Goal: Entertainment & Leisure: Consume media (video, audio)

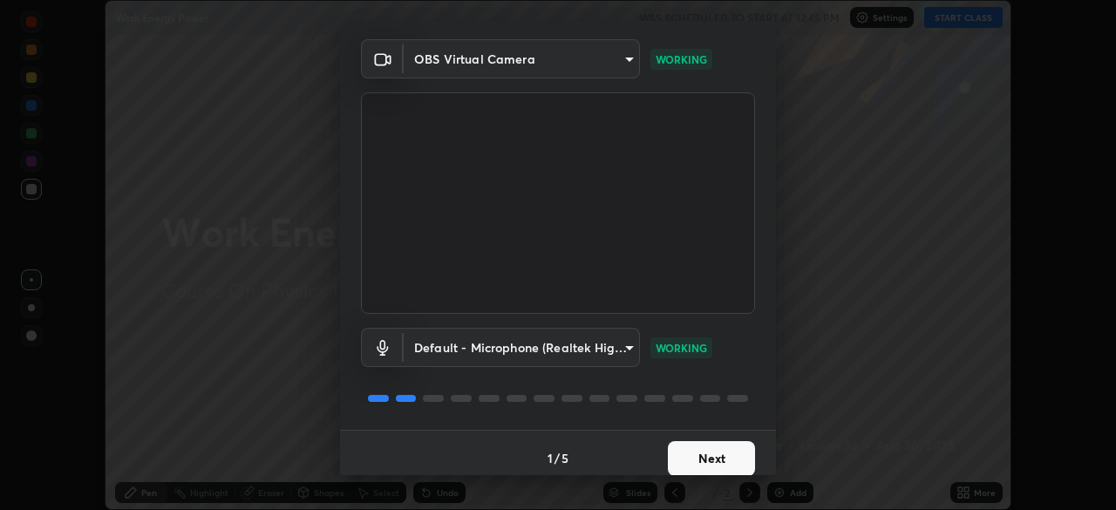
scroll to position [62, 0]
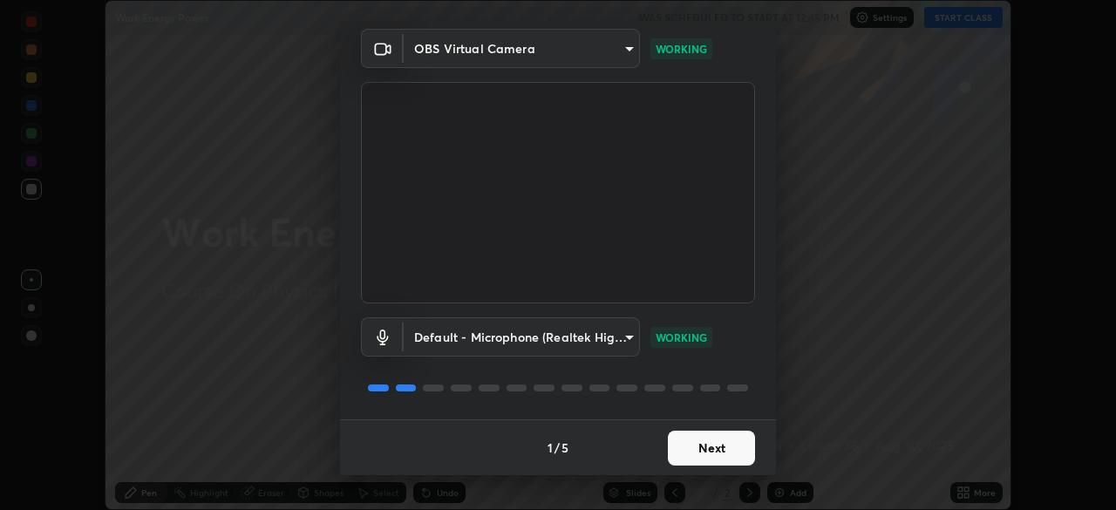
click at [712, 450] on button "Next" at bounding box center [711, 448] width 87 height 35
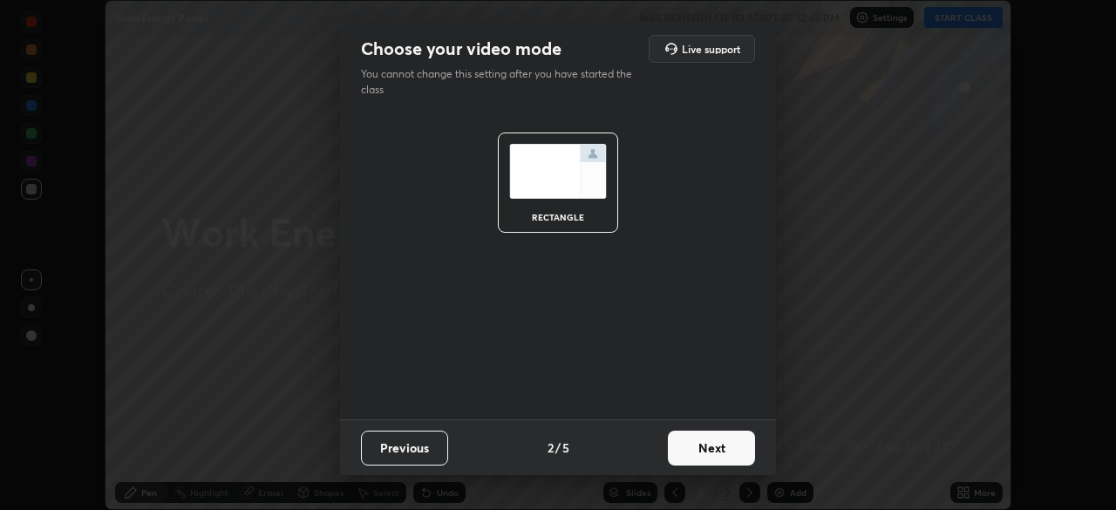
scroll to position [0, 0]
click at [711, 449] on button "Next" at bounding box center [711, 448] width 87 height 35
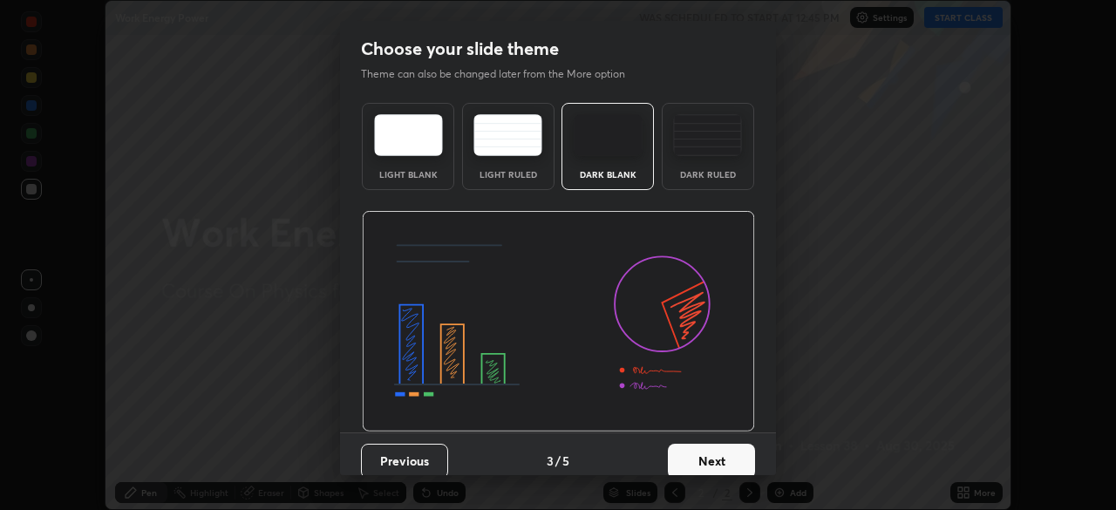
click at [709, 455] on button "Next" at bounding box center [711, 461] width 87 height 35
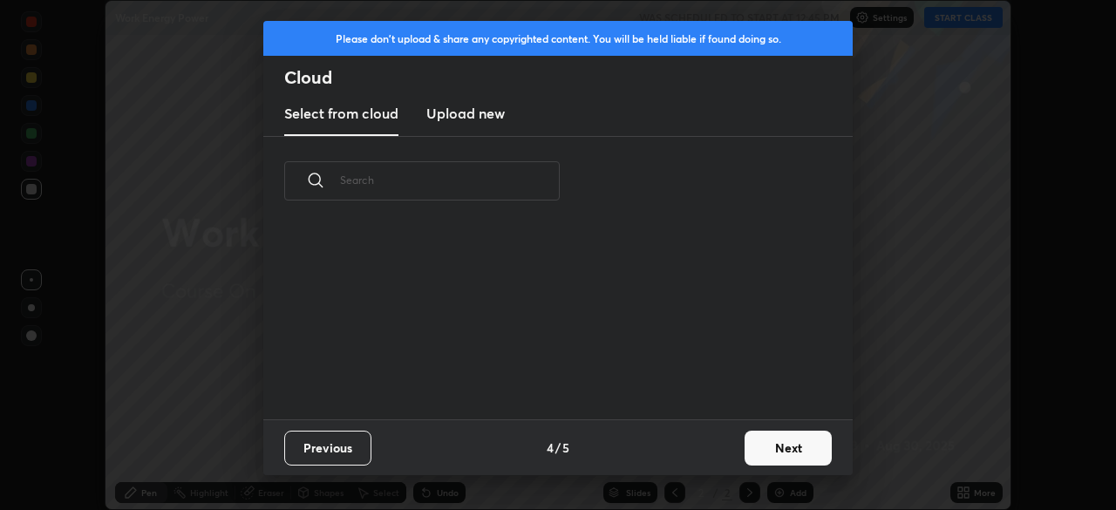
scroll to position [193, 560]
click at [759, 439] on button "Next" at bounding box center [787, 448] width 87 height 35
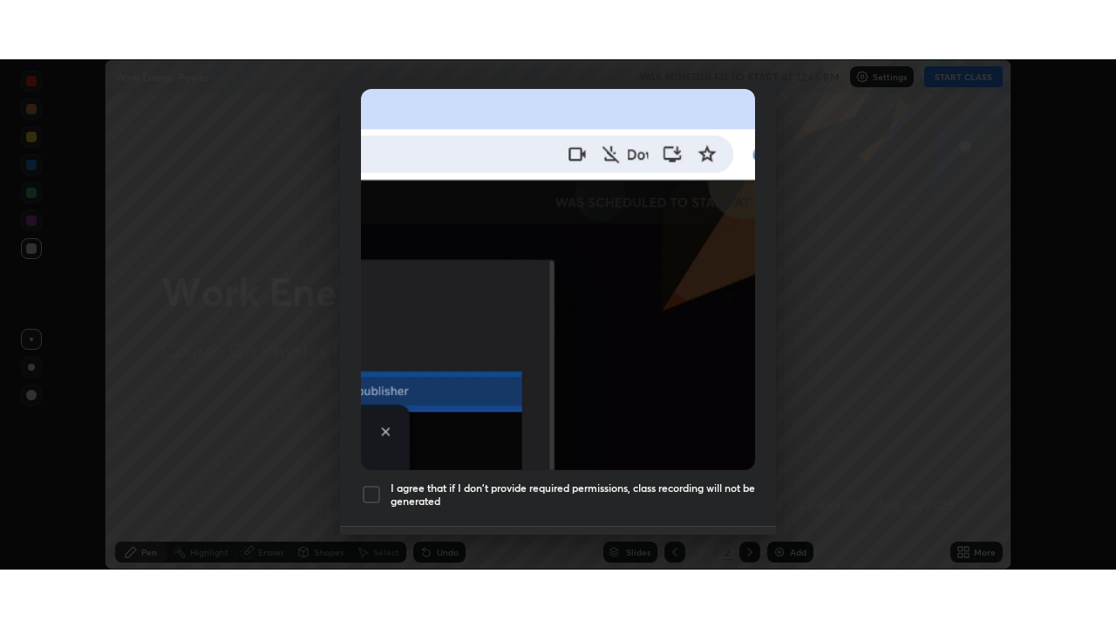
scroll to position [417, 0]
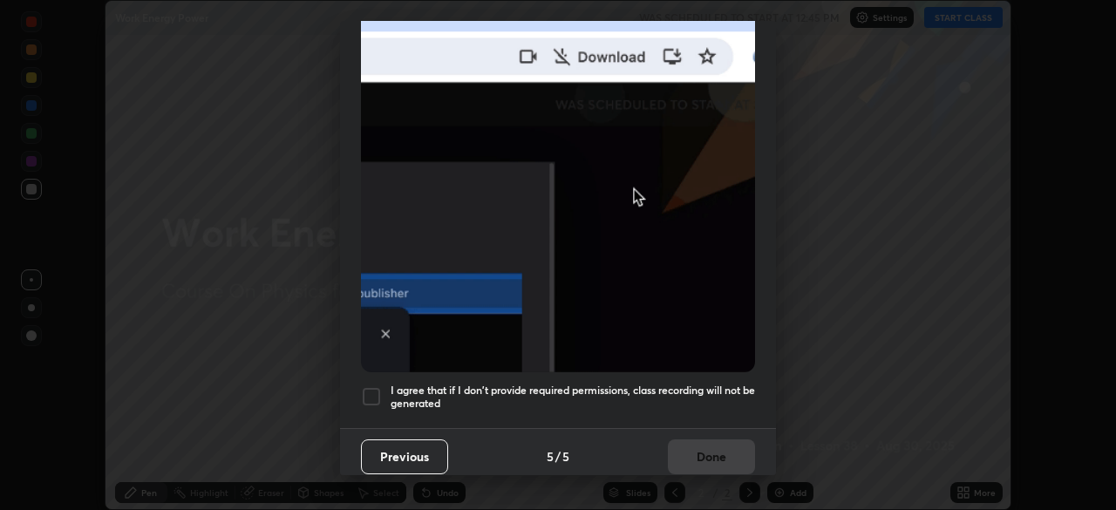
click at [385, 386] on div "I agree that if I don't provide required permissions, class recording will not …" at bounding box center [558, 396] width 394 height 21
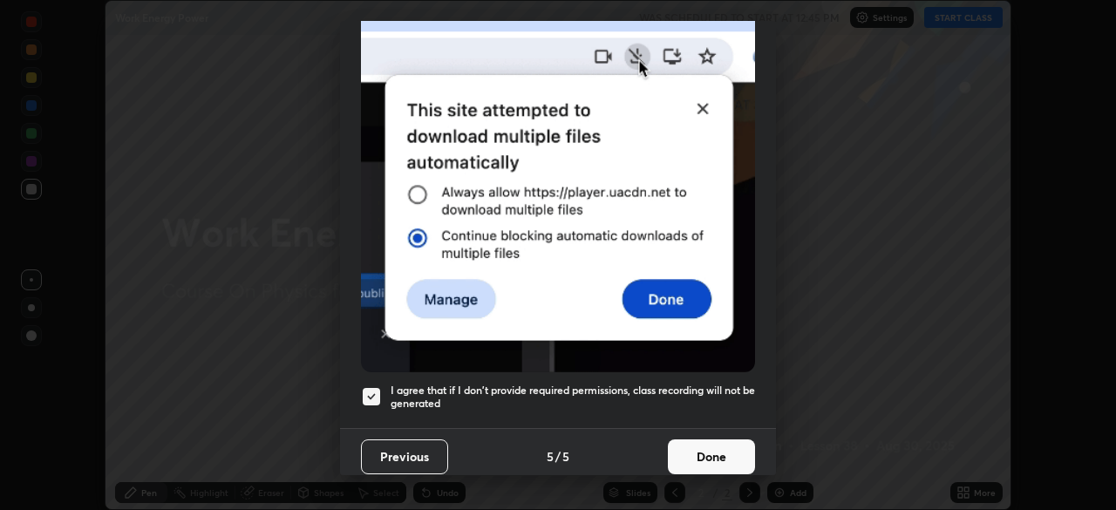
click at [723, 443] on button "Done" at bounding box center [711, 456] width 87 height 35
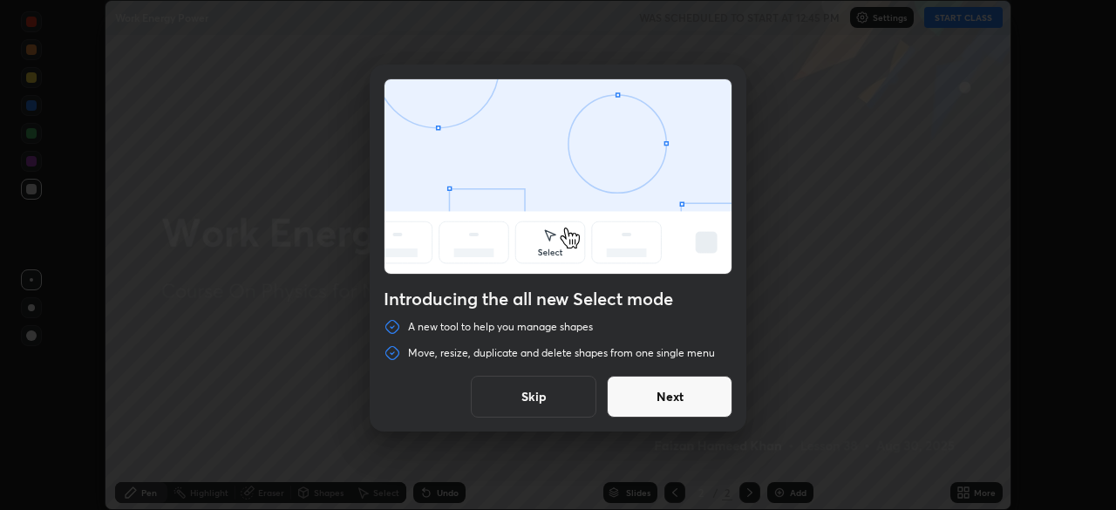
click at [674, 400] on button "Next" at bounding box center [670, 397] width 126 height 42
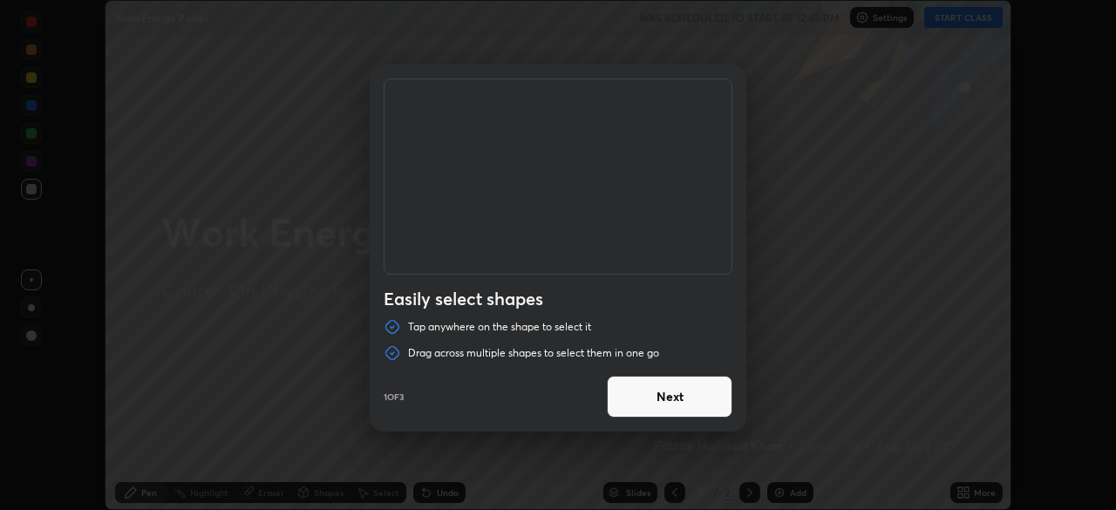
click at [673, 401] on button "Next" at bounding box center [670, 397] width 126 height 42
click at [679, 400] on button "Next" at bounding box center [670, 397] width 126 height 42
click at [680, 394] on button "Done" at bounding box center [670, 397] width 126 height 42
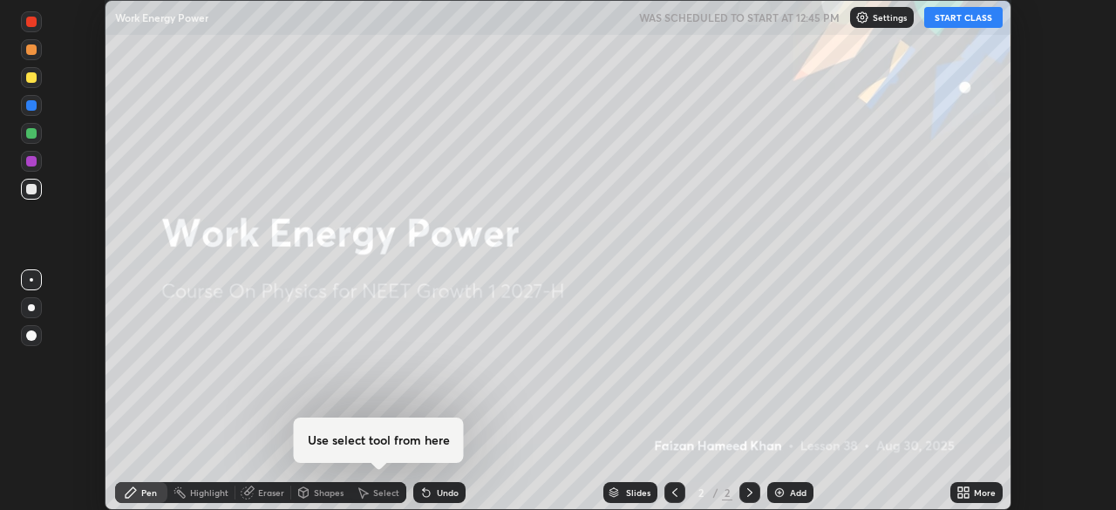
click at [962, 26] on button "START CLASS" at bounding box center [963, 17] width 78 height 21
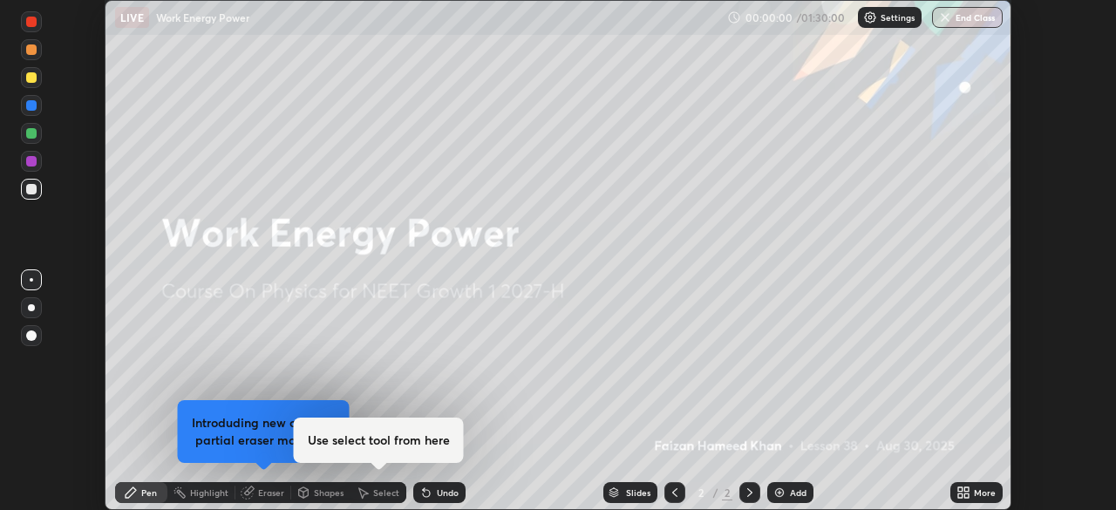
click at [976, 488] on div "More" at bounding box center [985, 492] width 22 height 9
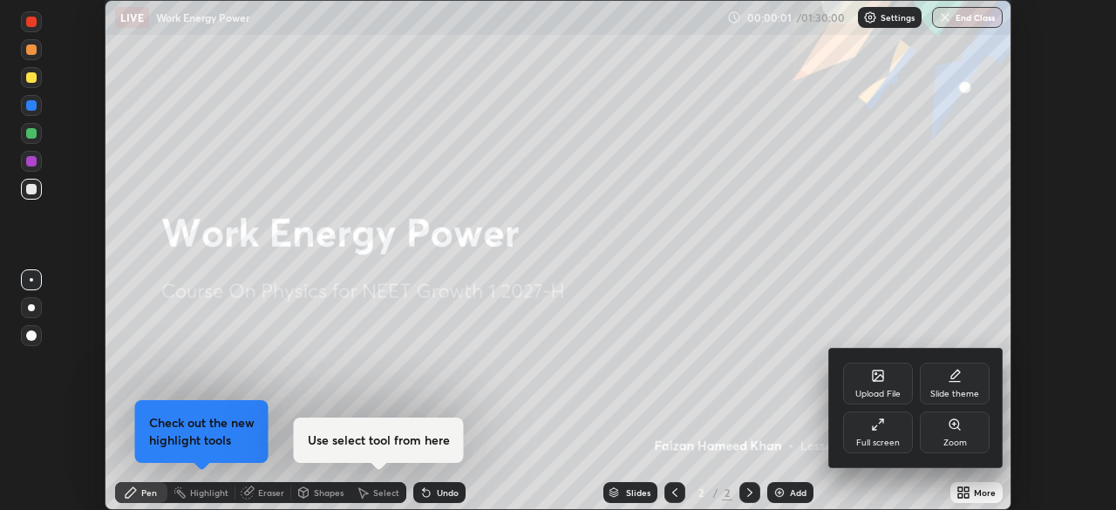
click at [879, 442] on div "Full screen" at bounding box center [878, 442] width 44 height 9
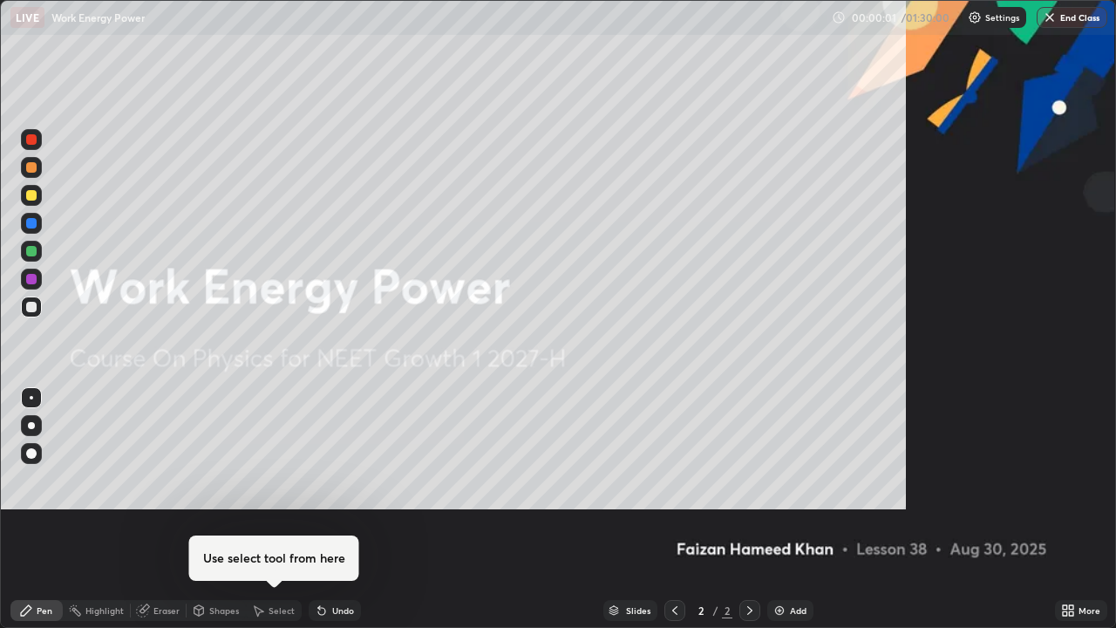
scroll to position [628, 1116]
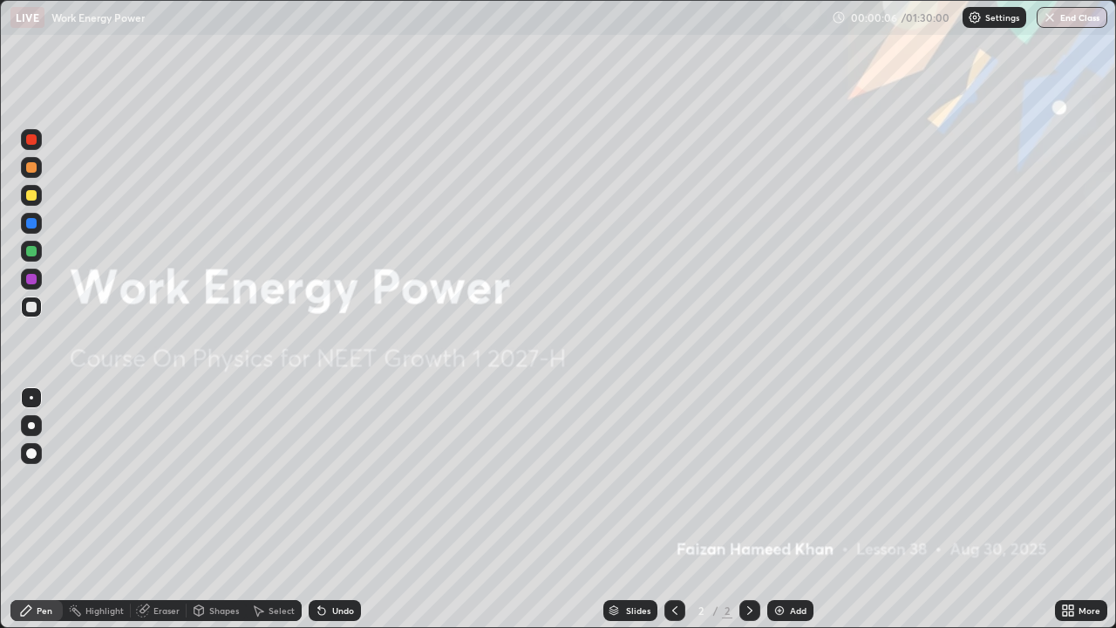
click at [750, 509] on div at bounding box center [749, 610] width 21 height 21
click at [782, 509] on img at bounding box center [779, 610] width 14 height 14
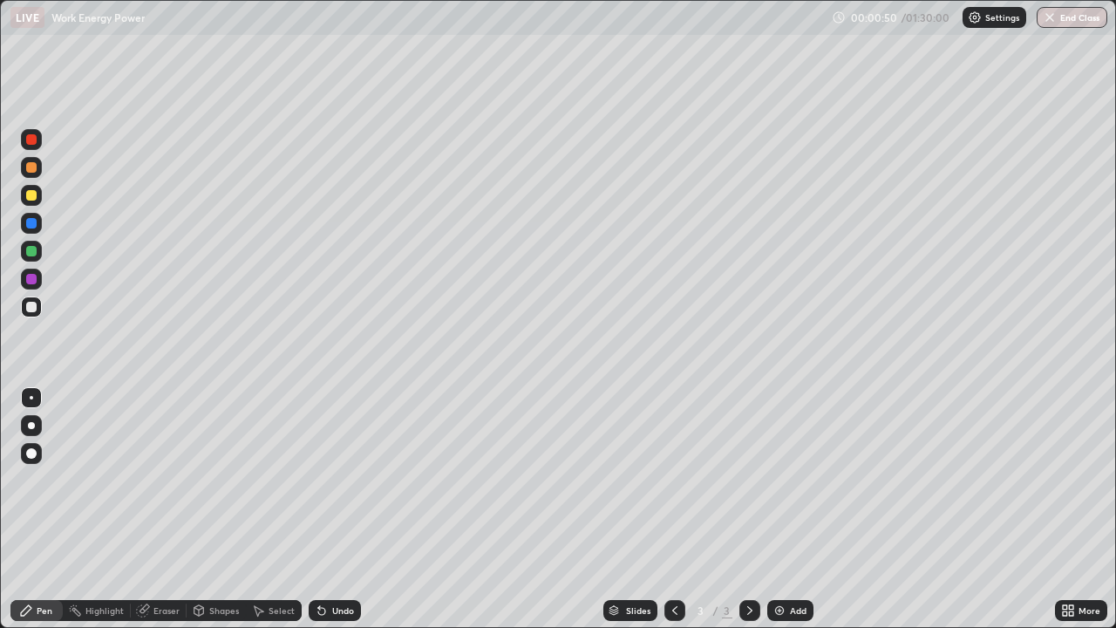
click at [41, 509] on div "Pen" at bounding box center [45, 610] width 16 height 9
click at [41, 305] on div at bounding box center [31, 306] width 21 height 21
click at [332, 509] on div "Undo" at bounding box center [343, 610] width 22 height 9
click at [33, 244] on div at bounding box center [31, 251] width 21 height 21
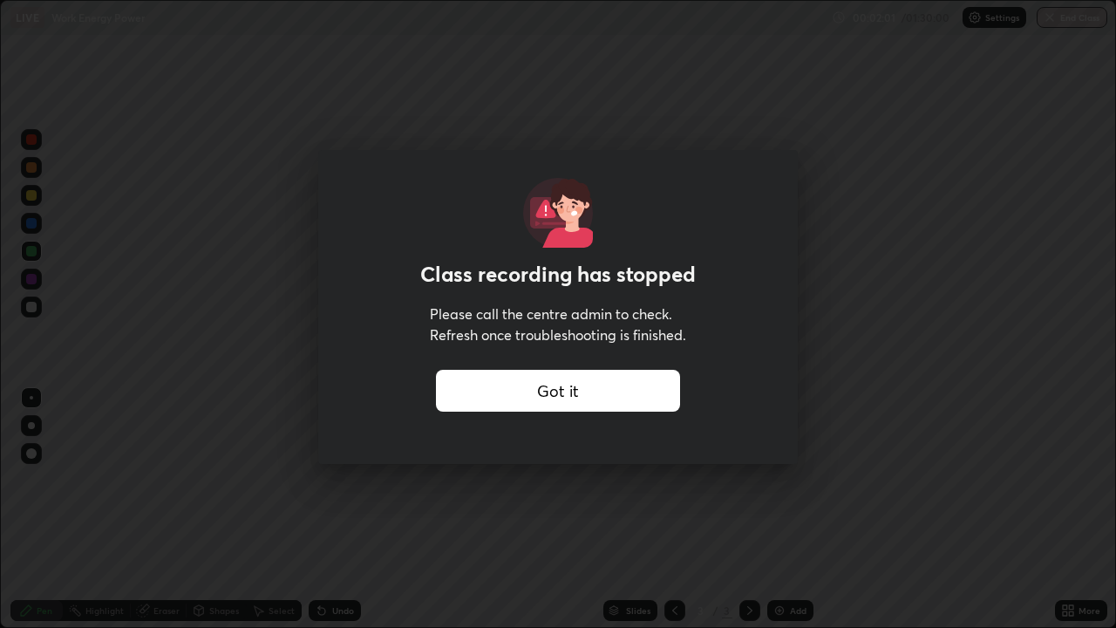
click at [484, 390] on div "Got it" at bounding box center [558, 391] width 244 height 42
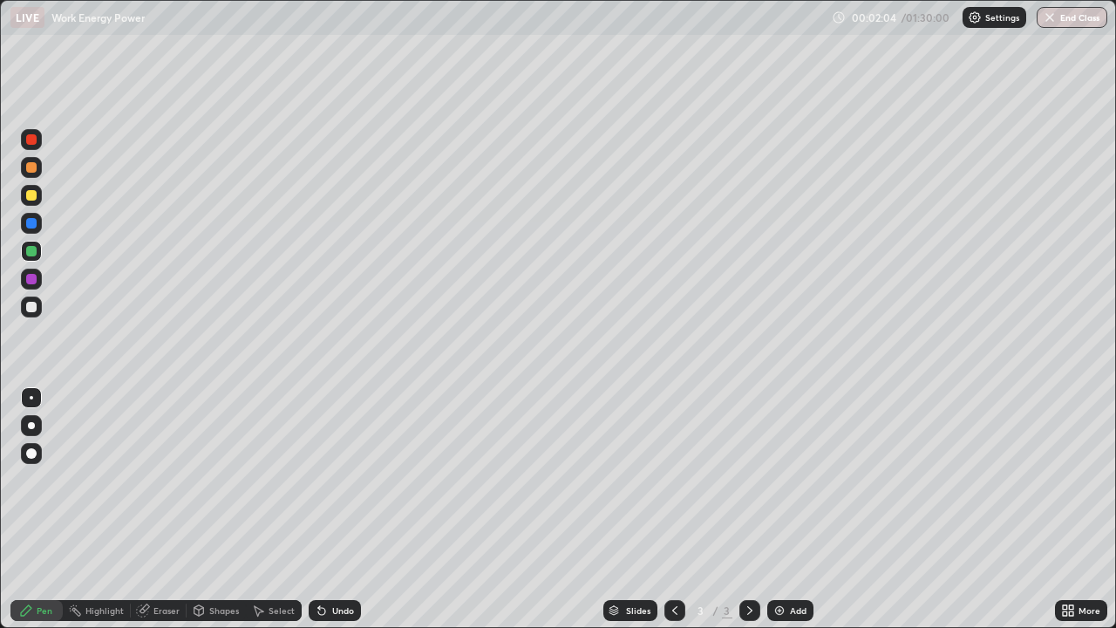
click at [983, 19] on div "Settings" at bounding box center [994, 17] width 64 height 21
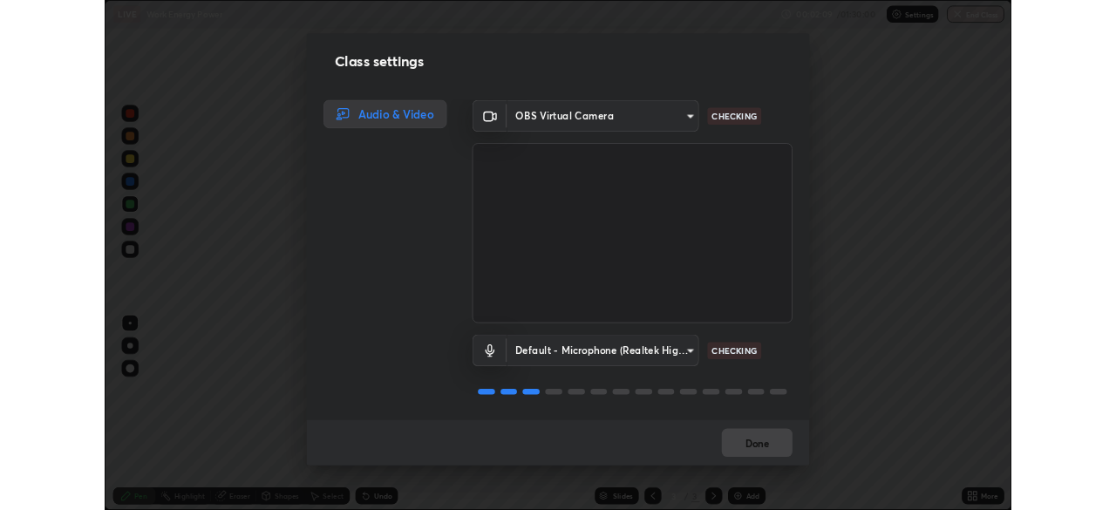
scroll to position [2, 0]
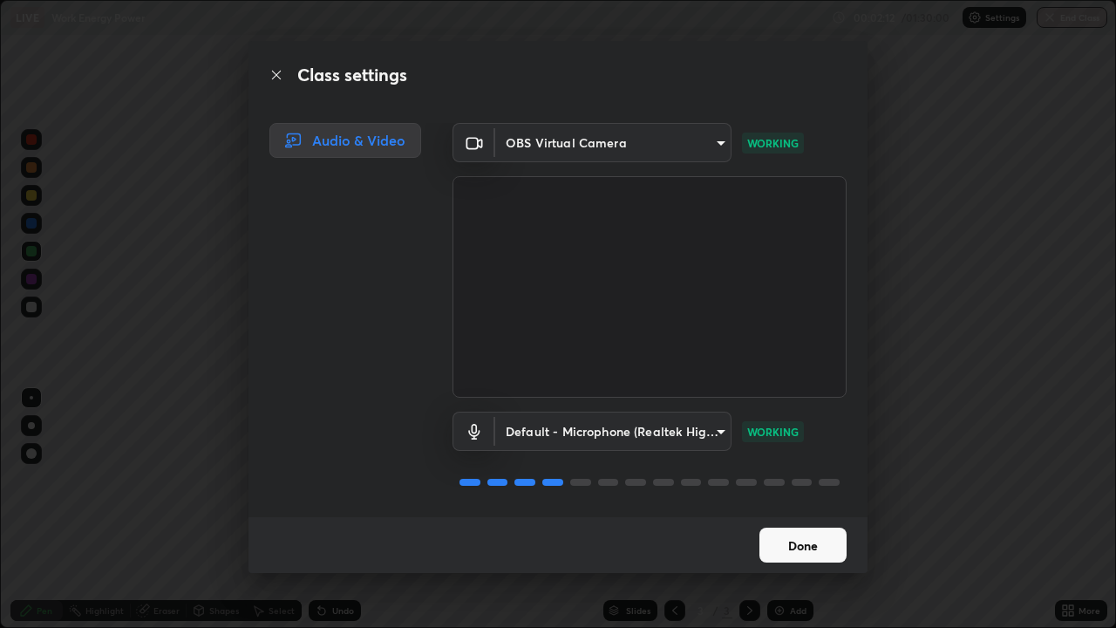
click at [821, 509] on button "Done" at bounding box center [802, 544] width 87 height 35
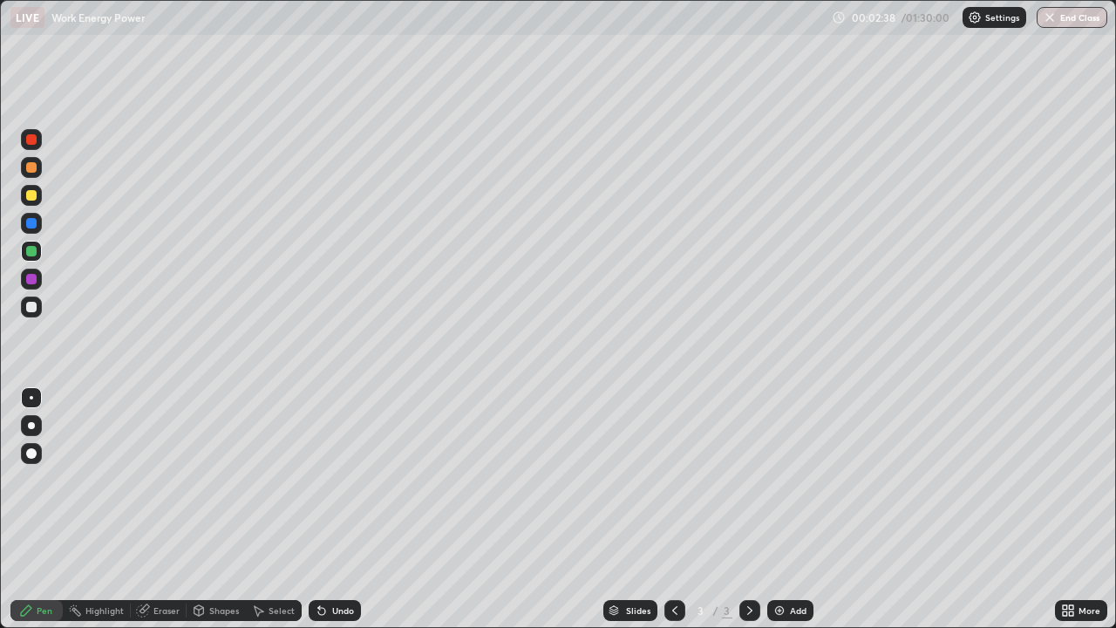
click at [39, 224] on div at bounding box center [31, 223] width 21 height 21
click at [746, 509] on icon at bounding box center [750, 610] width 14 height 14
click at [783, 509] on img at bounding box center [779, 610] width 14 height 14
click at [37, 305] on div at bounding box center [31, 306] width 21 height 21
click at [39, 253] on div at bounding box center [31, 251] width 21 height 21
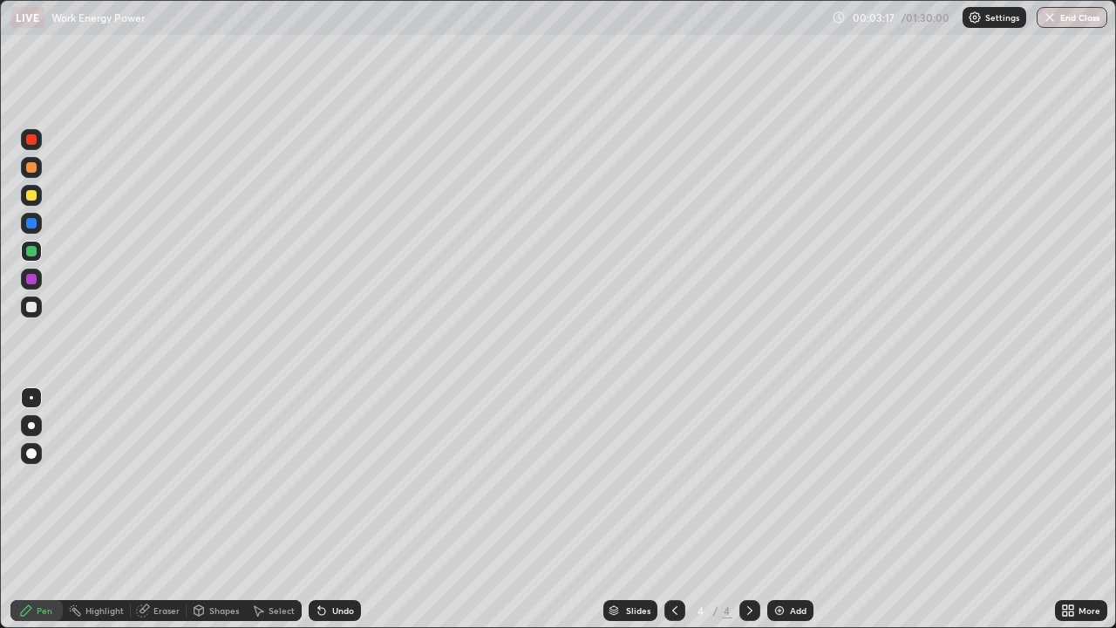
click at [215, 509] on div "Shapes" at bounding box center [224, 610] width 30 height 9
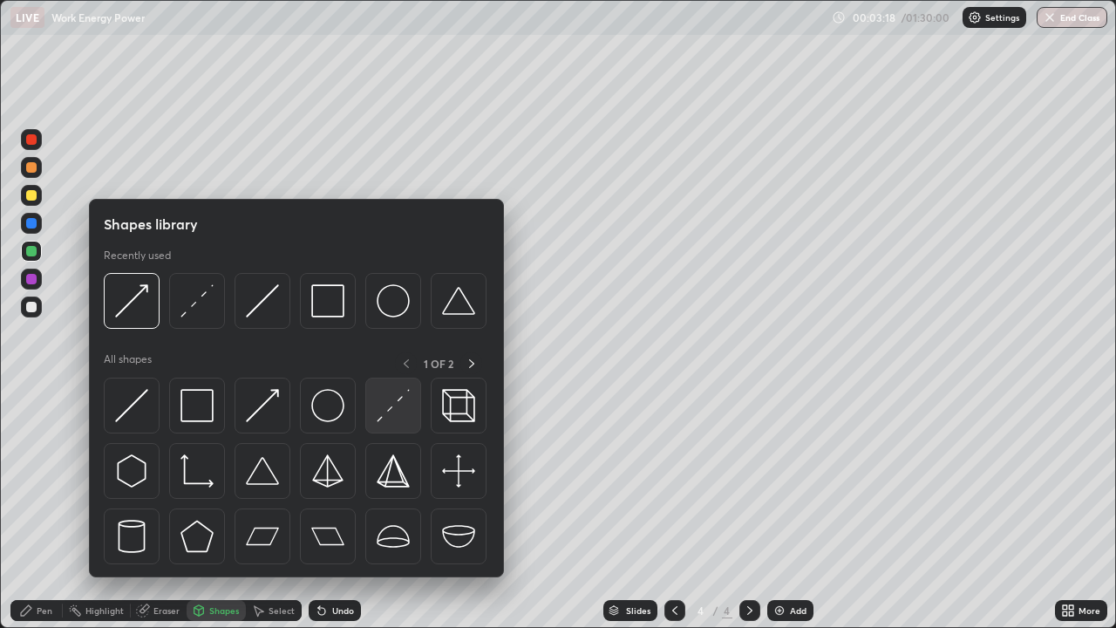
click at [397, 409] on img at bounding box center [393, 405] width 33 height 33
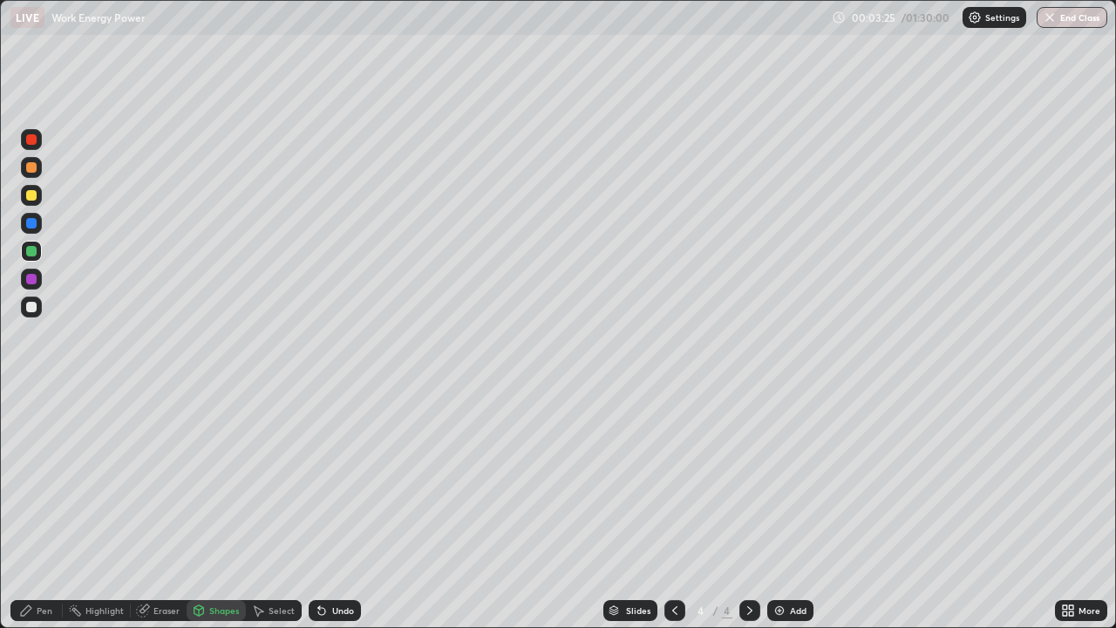
click at [322, 509] on icon at bounding box center [321, 610] width 7 height 7
click at [39, 162] on div at bounding box center [31, 167] width 21 height 21
click at [336, 509] on div "Undo" at bounding box center [343, 610] width 22 height 9
click at [38, 310] on div at bounding box center [31, 306] width 21 height 21
click at [37, 509] on div "Pen" at bounding box center [36, 610] width 52 height 21
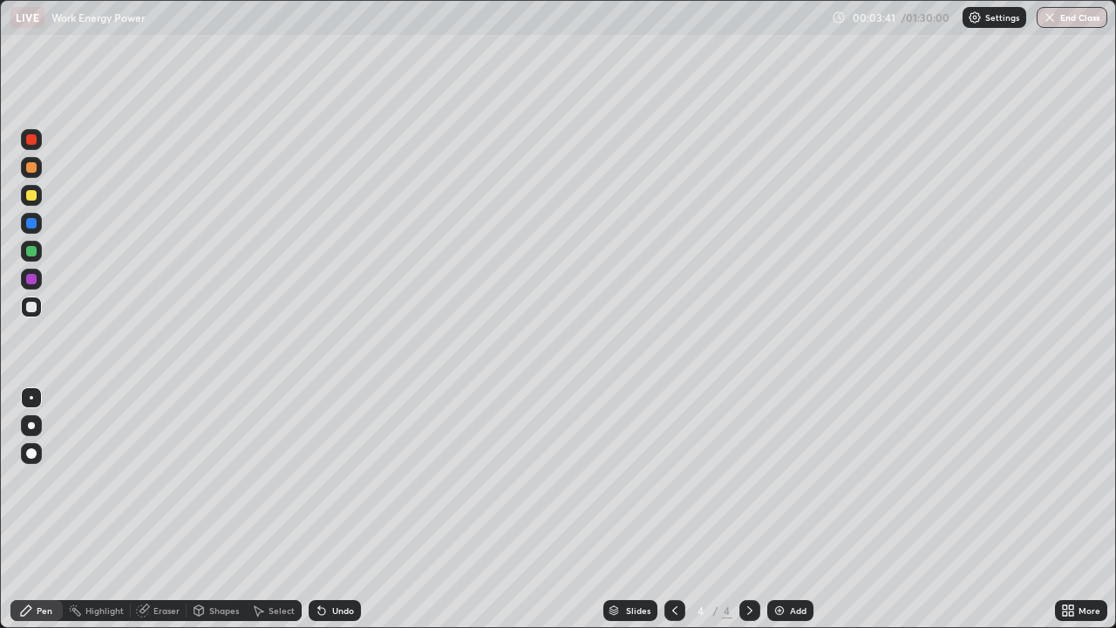
click at [221, 509] on div "Shapes" at bounding box center [224, 610] width 30 height 9
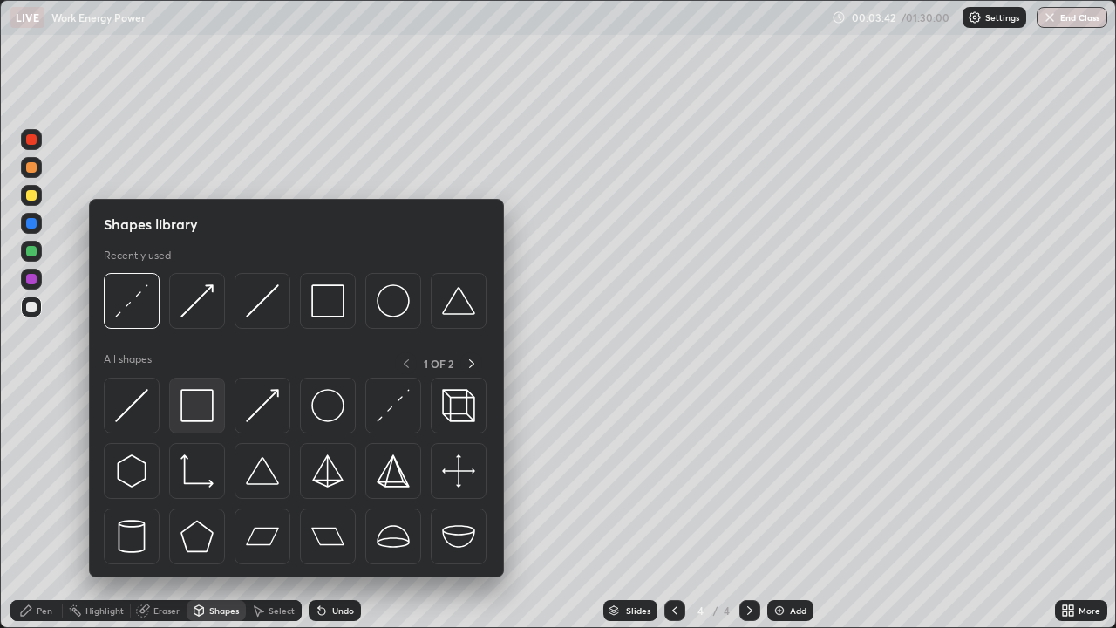
click at [205, 411] on img at bounding box center [196, 405] width 33 height 33
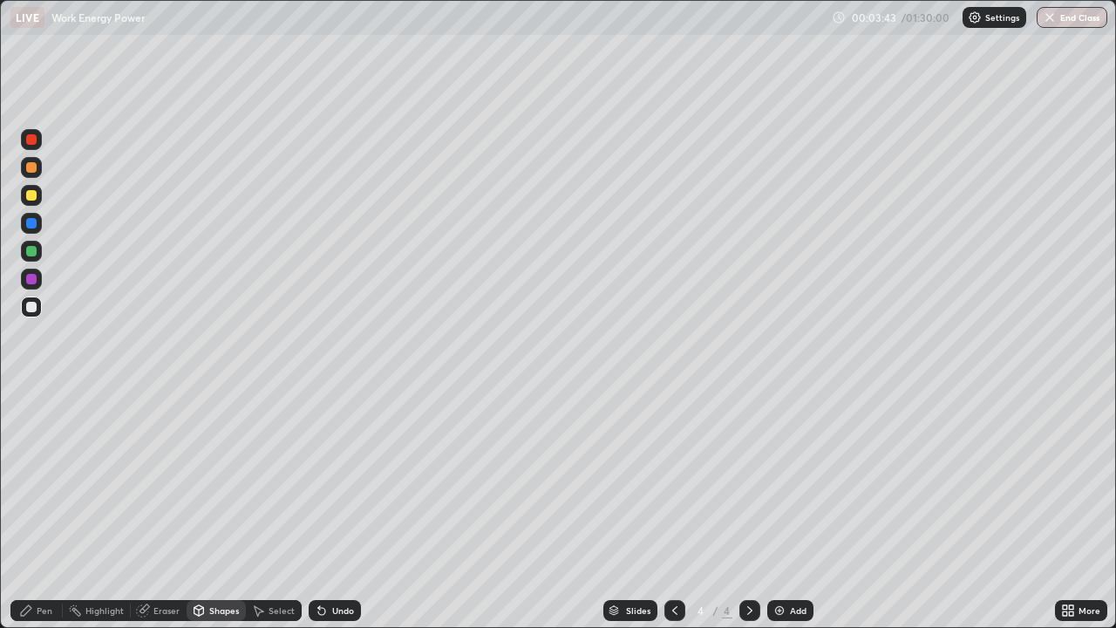
click at [41, 200] on div at bounding box center [31, 195] width 21 height 21
click at [44, 509] on div "Pen" at bounding box center [45, 610] width 16 height 9
click at [37, 305] on div at bounding box center [31, 306] width 21 height 21
click at [31, 193] on div at bounding box center [31, 195] width 10 height 10
click at [329, 509] on div "Undo" at bounding box center [335, 610] width 52 height 21
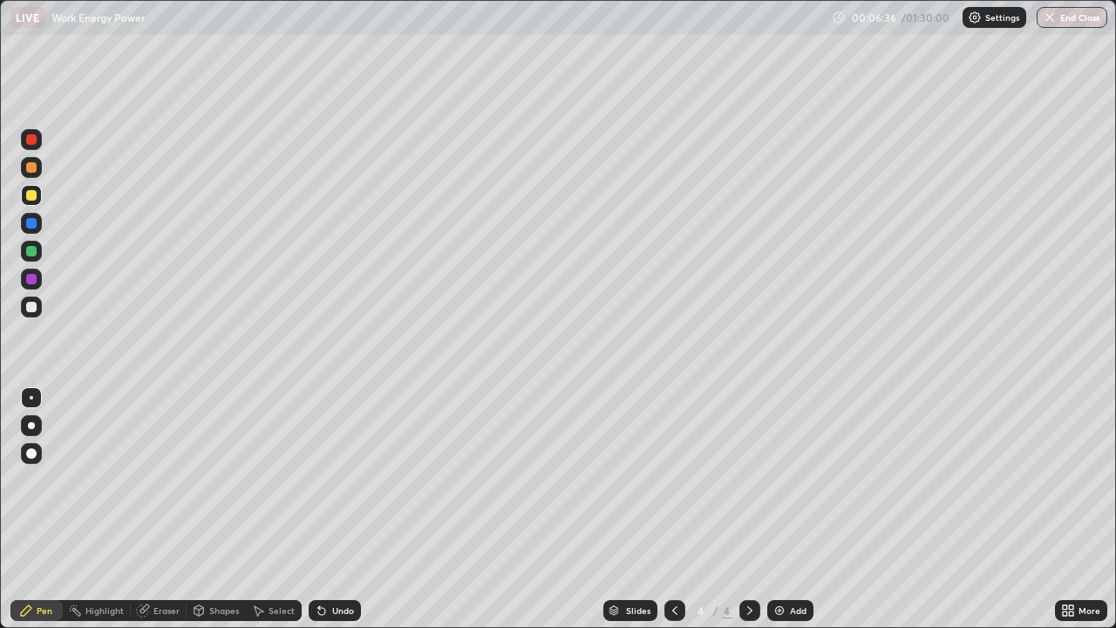
click at [675, 509] on icon at bounding box center [674, 610] width 5 height 9
click at [748, 509] on div at bounding box center [749, 610] width 21 height 21
click at [39, 303] on div at bounding box center [31, 306] width 21 height 21
click at [40, 309] on div at bounding box center [31, 306] width 21 height 21
click at [748, 509] on icon at bounding box center [750, 610] width 14 height 14
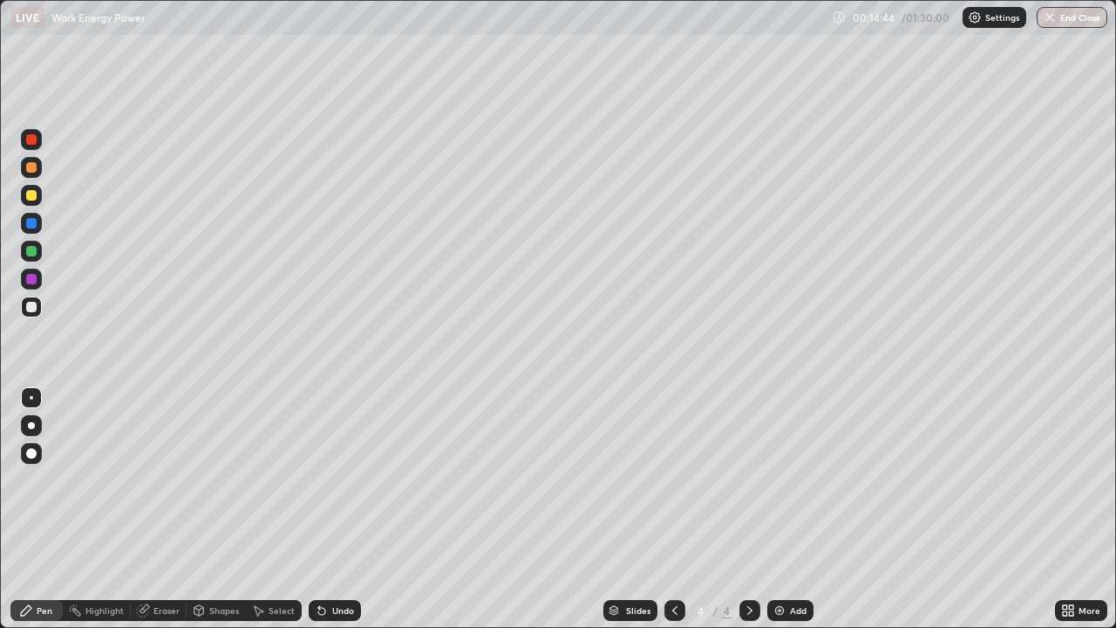
click at [773, 509] on img at bounding box center [779, 610] width 14 height 14
click at [206, 509] on div "Shapes" at bounding box center [216, 610] width 59 height 21
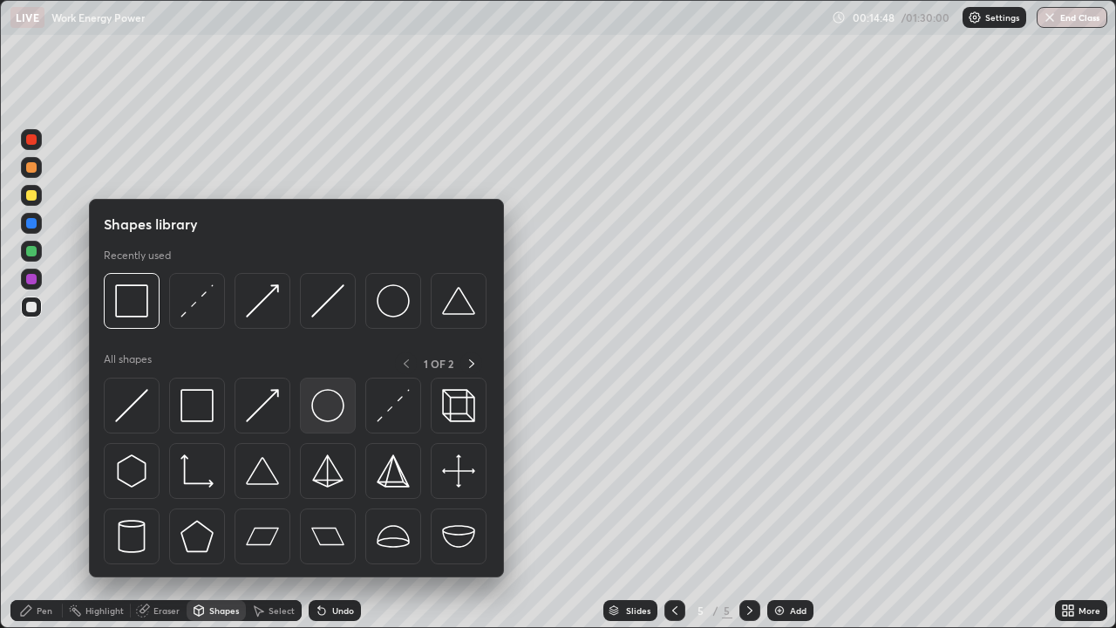
click at [323, 414] on img at bounding box center [327, 405] width 33 height 33
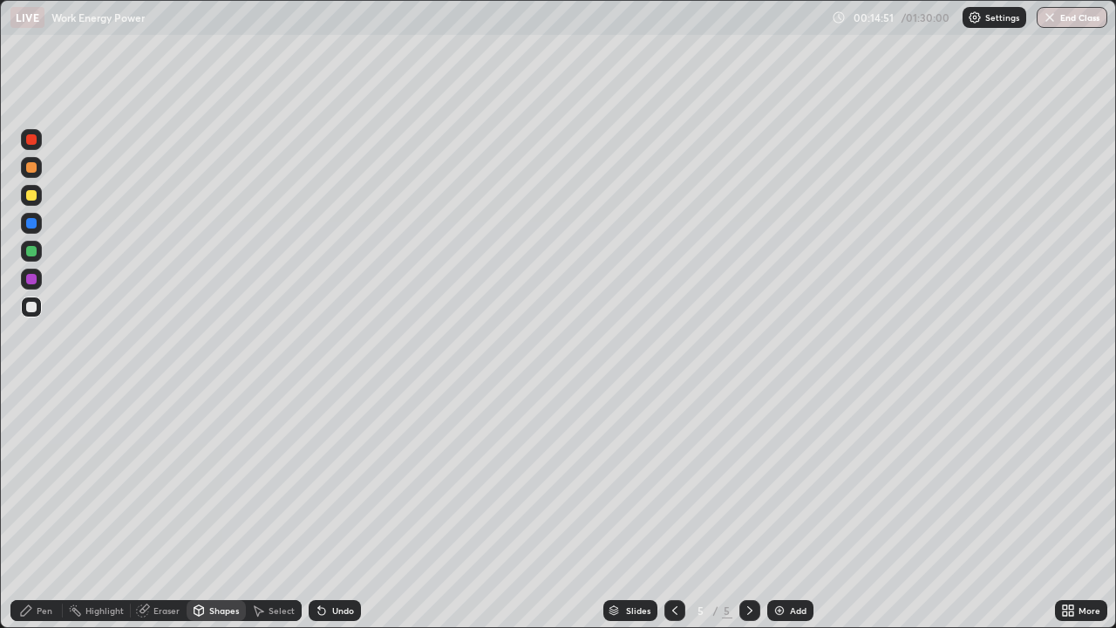
click at [149, 509] on icon at bounding box center [143, 610] width 14 height 14
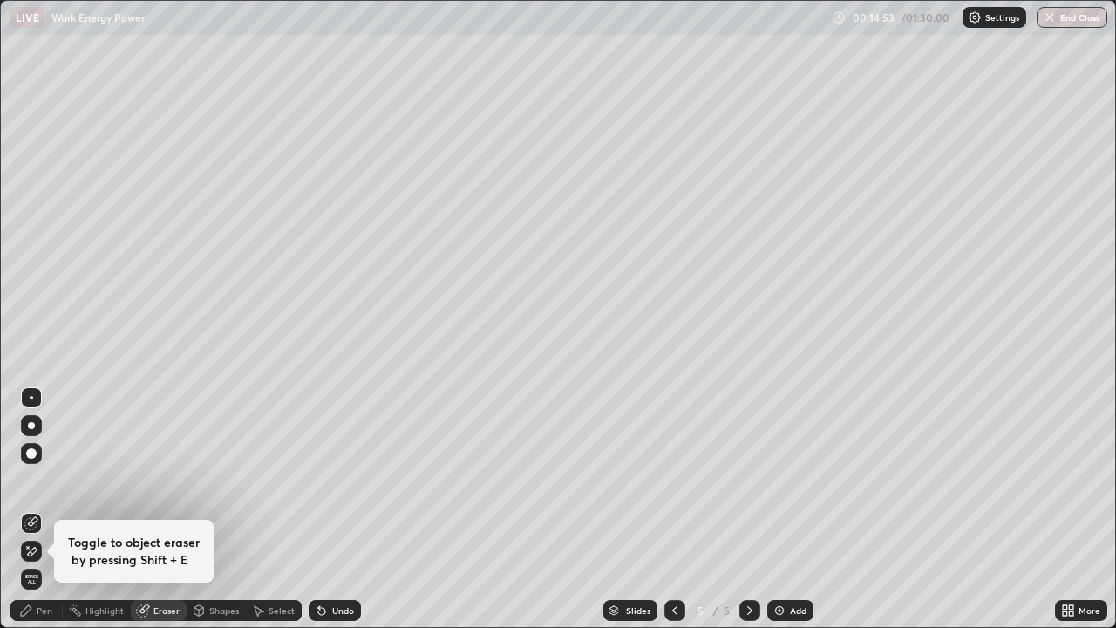
click at [35, 509] on icon at bounding box center [31, 523] width 14 height 14
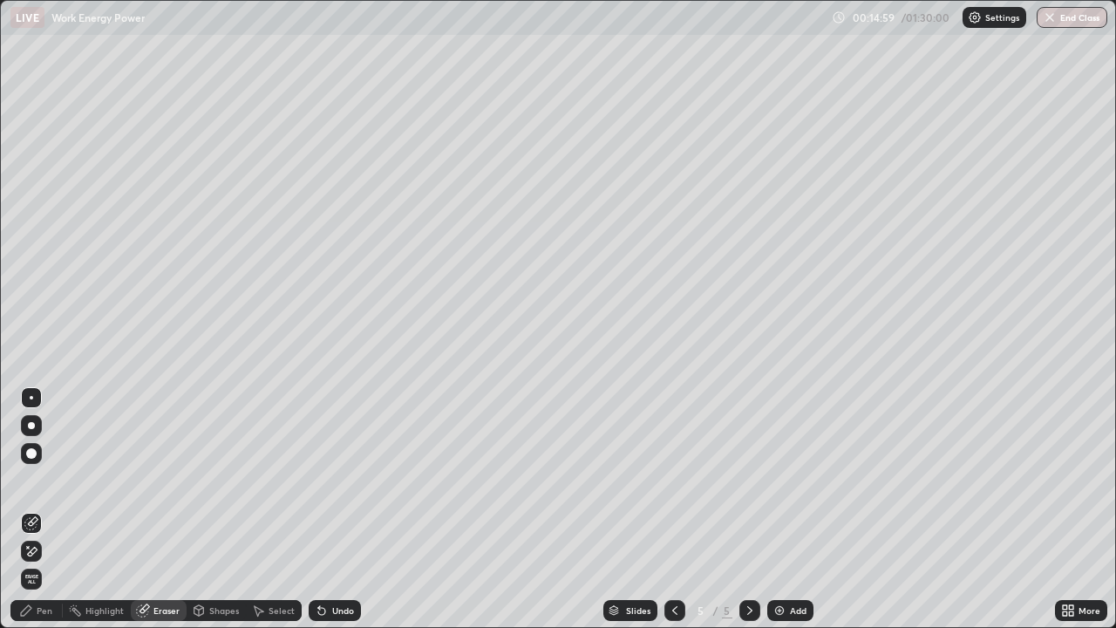
click at [171, 509] on div "Eraser" at bounding box center [166, 610] width 26 height 9
click at [200, 509] on icon at bounding box center [199, 610] width 10 height 10
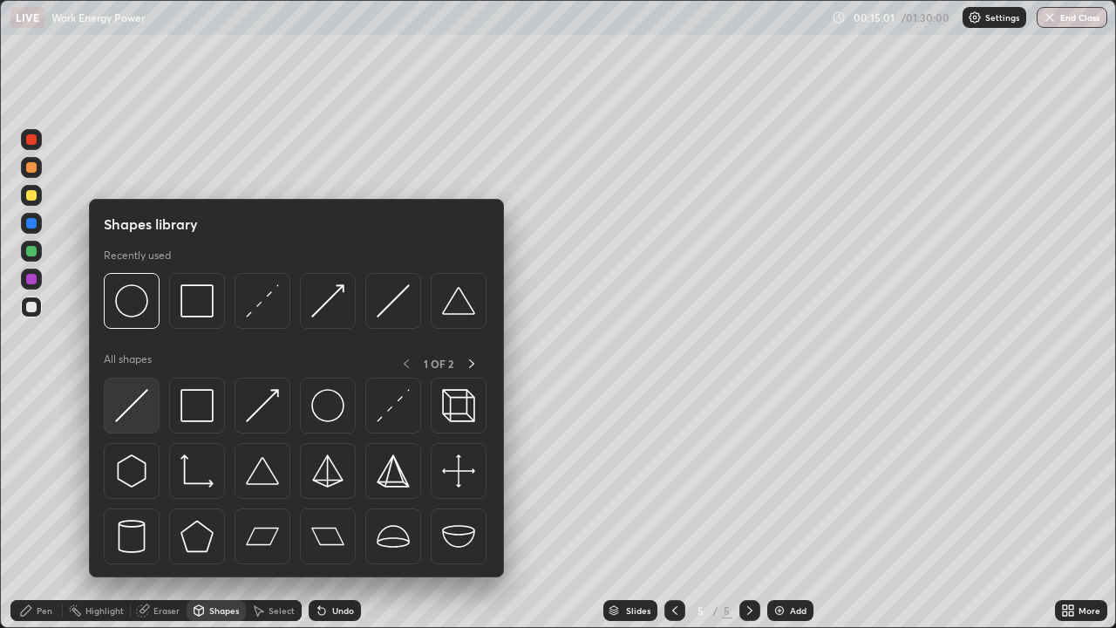
click at [140, 413] on img at bounding box center [131, 405] width 33 height 33
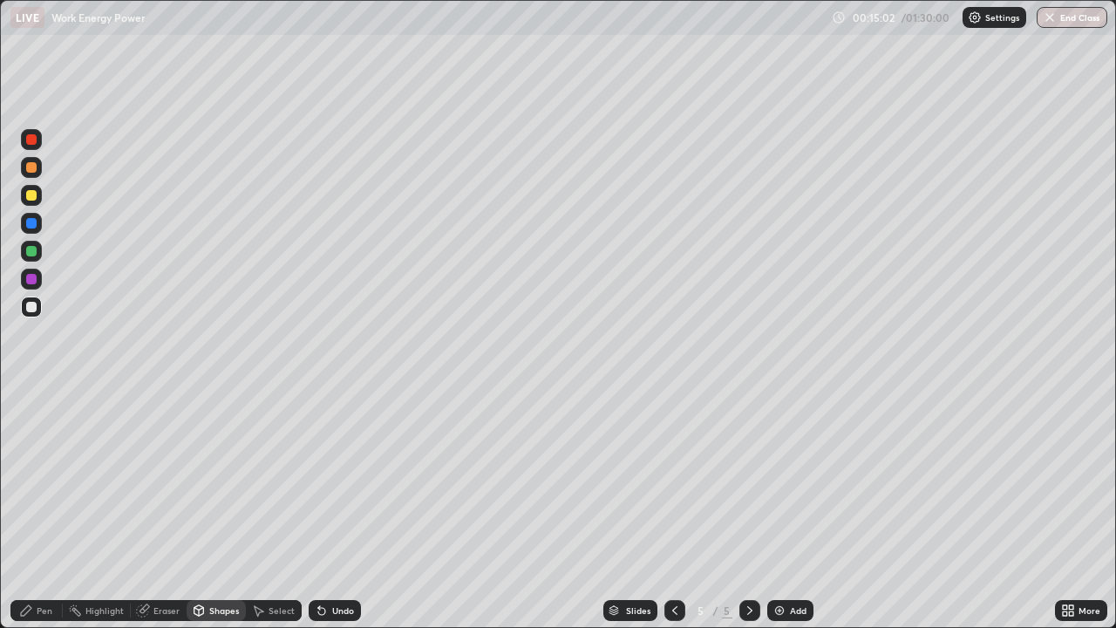
click at [36, 280] on div at bounding box center [31, 279] width 10 height 10
click at [38, 199] on div at bounding box center [31, 195] width 21 height 21
click at [209, 509] on div "Shapes" at bounding box center [224, 610] width 30 height 9
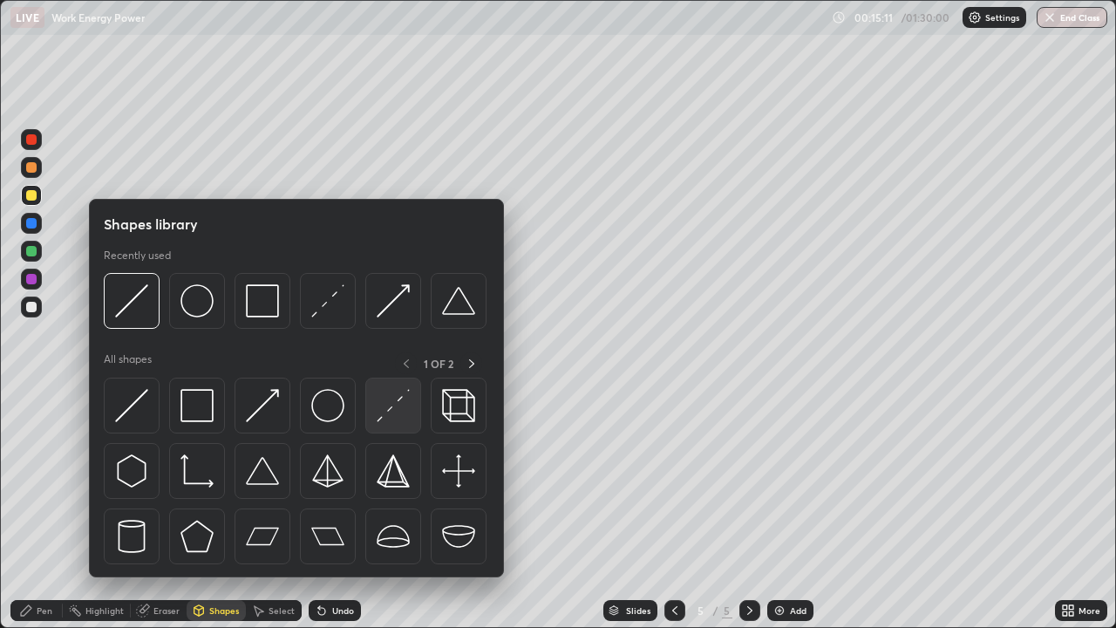
click at [391, 414] on img at bounding box center [393, 405] width 33 height 33
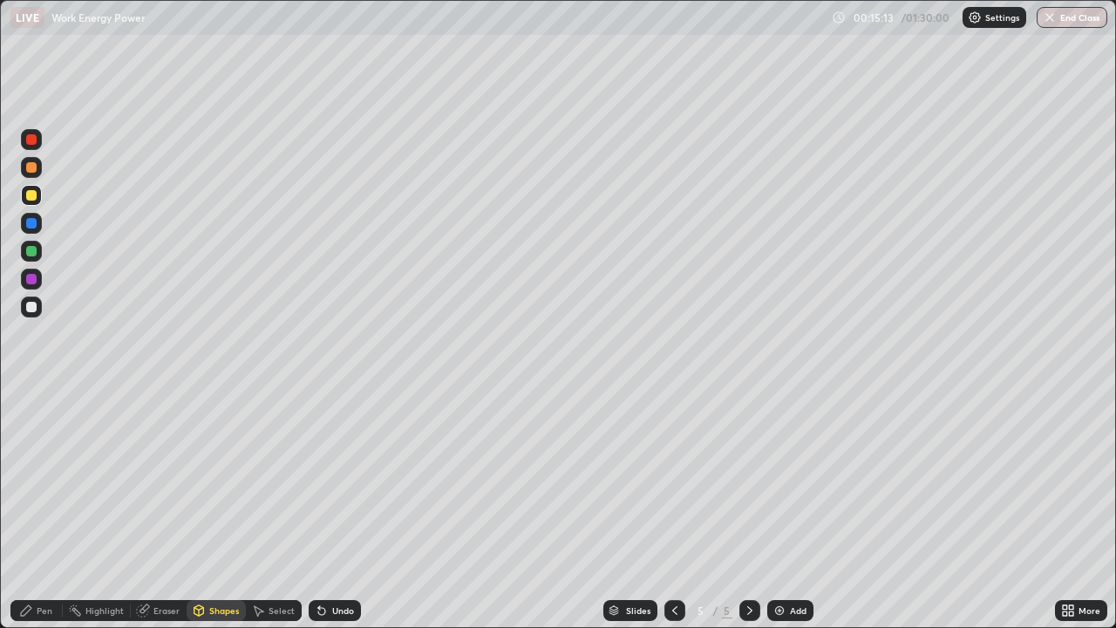
click at [39, 221] on div at bounding box center [31, 223] width 21 height 21
click at [38, 251] on div at bounding box center [31, 251] width 21 height 21
click at [43, 509] on div "Pen" at bounding box center [45, 610] width 16 height 9
click at [319, 509] on icon at bounding box center [321, 610] width 7 height 7
click at [214, 509] on div "Shapes" at bounding box center [216, 610] width 59 height 21
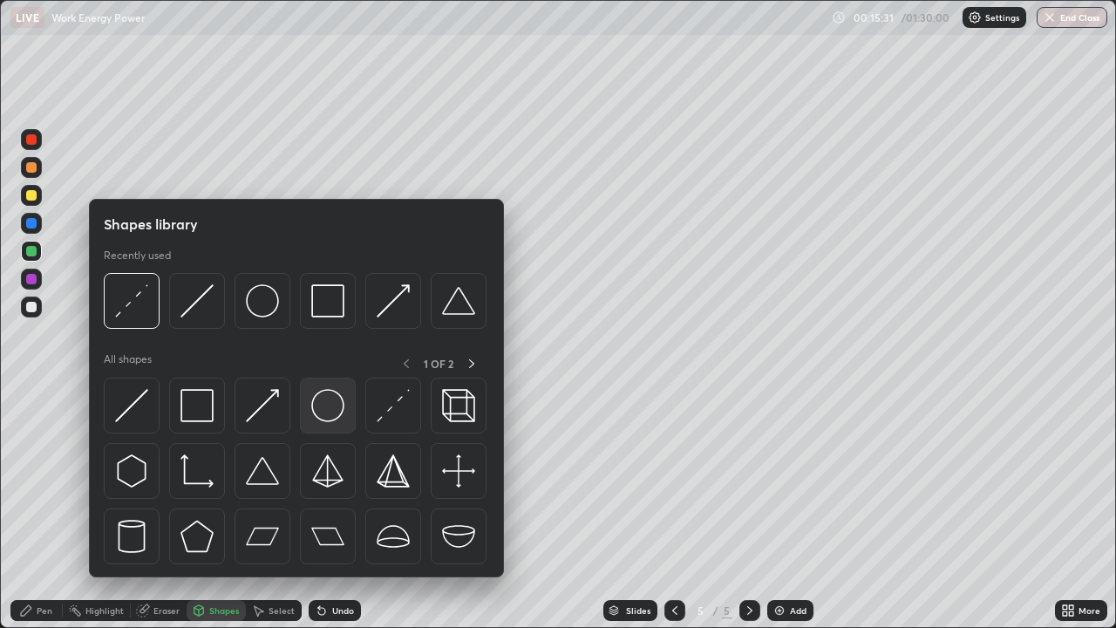
click at [321, 409] on img at bounding box center [327, 405] width 33 height 33
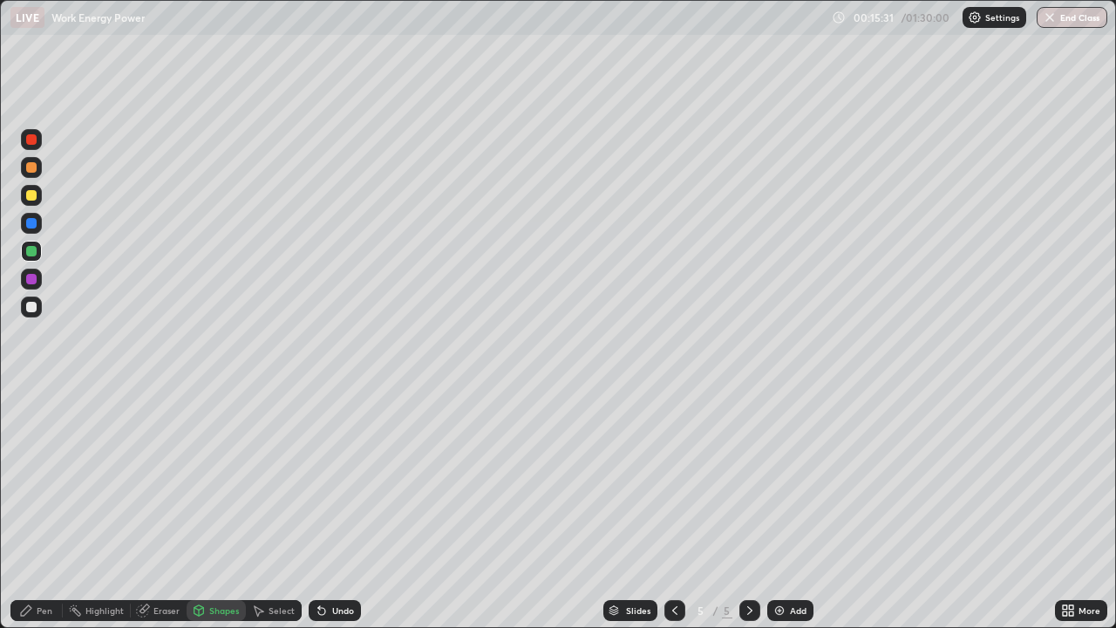
click at [35, 251] on div at bounding box center [31, 251] width 10 height 10
click at [41, 509] on div "Pen" at bounding box center [45, 610] width 16 height 9
click at [40, 280] on div at bounding box center [31, 278] width 21 height 21
click at [334, 509] on div "Undo" at bounding box center [343, 610] width 22 height 9
click at [334, 509] on div "Undo" at bounding box center [335, 610] width 52 height 21
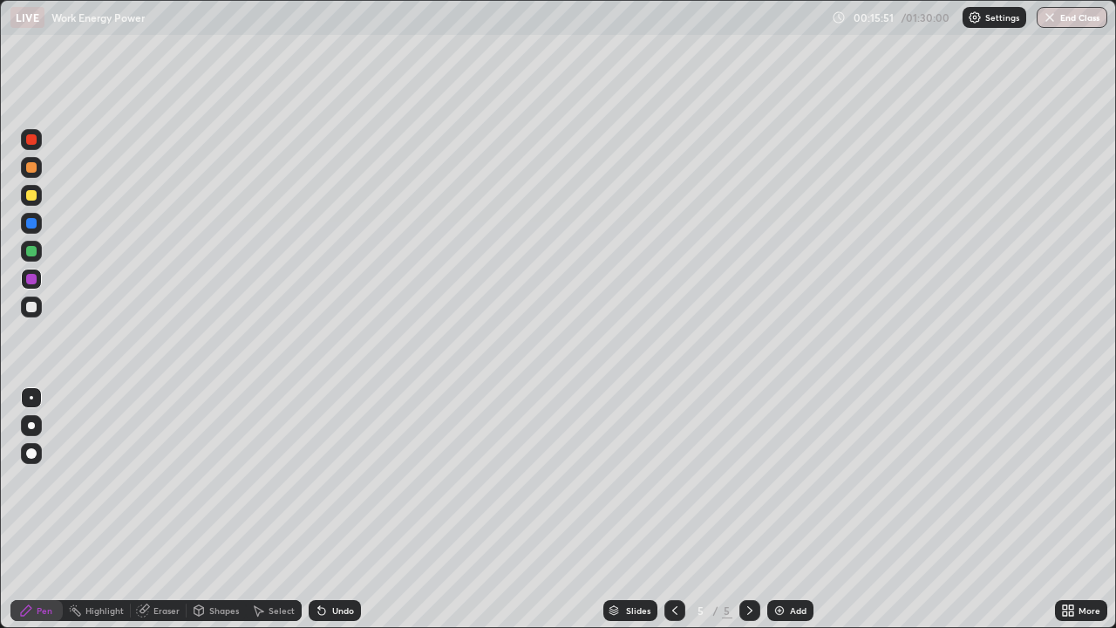
click at [335, 509] on div "Undo" at bounding box center [343, 610] width 22 height 9
click at [35, 195] on div at bounding box center [31, 195] width 10 height 10
click at [207, 509] on div "Shapes" at bounding box center [216, 610] width 59 height 21
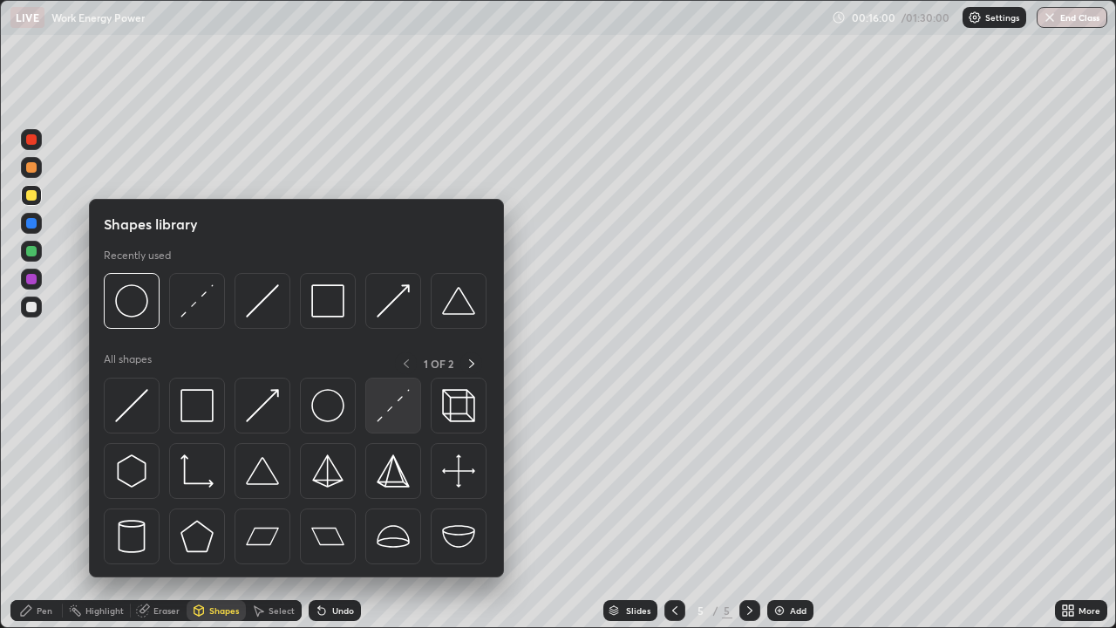
click at [383, 415] on img at bounding box center [393, 405] width 33 height 33
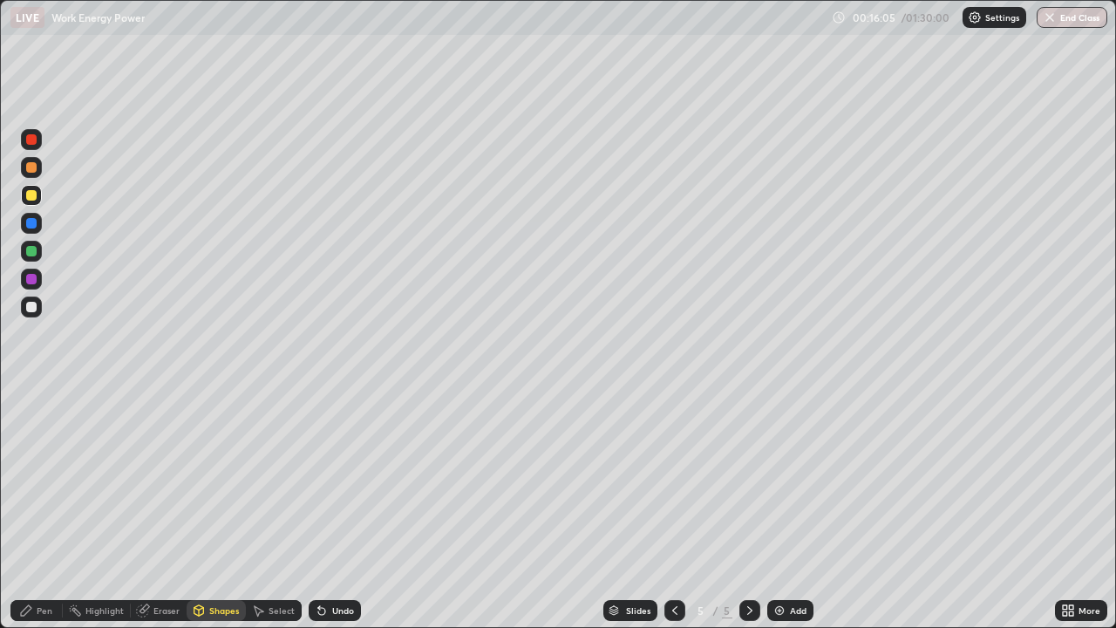
click at [41, 304] on div at bounding box center [31, 306] width 21 height 21
click at [43, 509] on div "Pen" at bounding box center [36, 610] width 52 height 21
click at [145, 509] on icon at bounding box center [142, 610] width 11 height 11
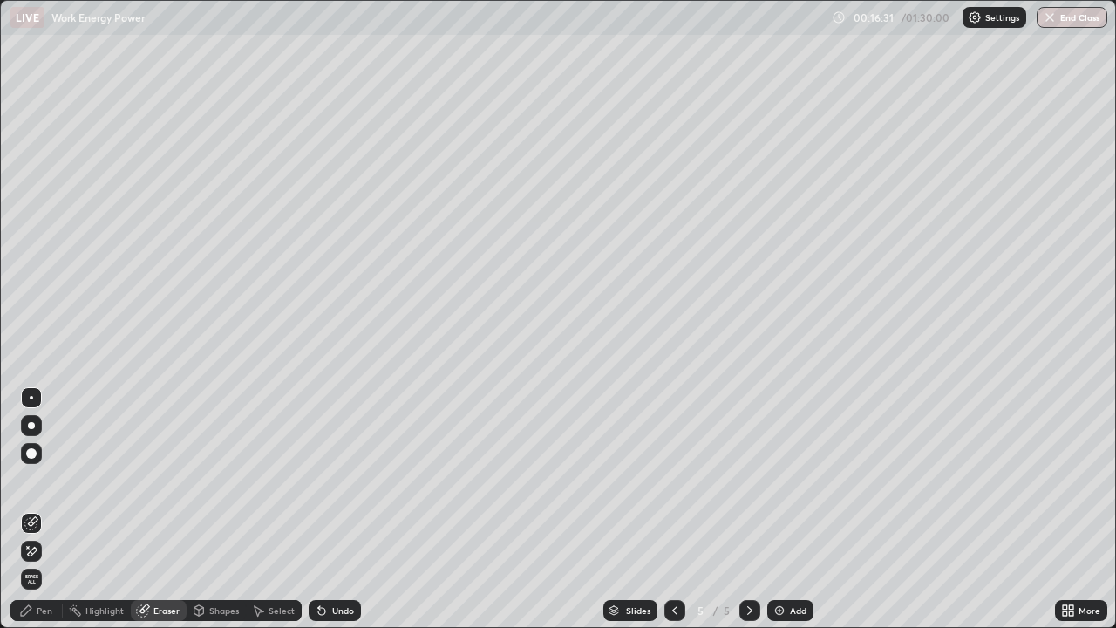
click at [49, 509] on div "Pen" at bounding box center [45, 610] width 16 height 9
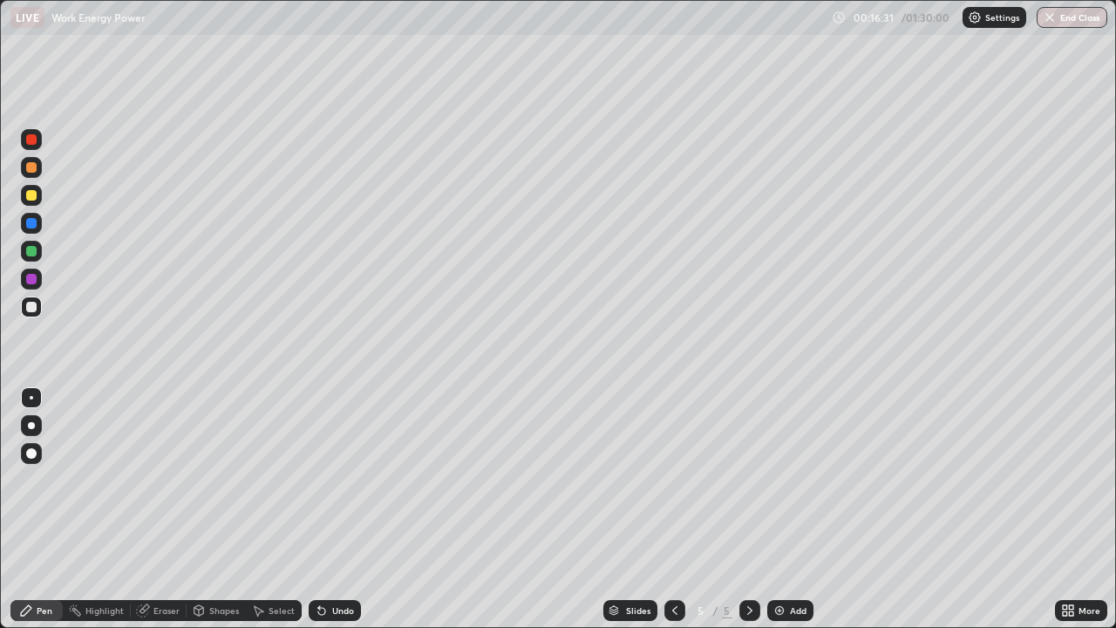
click at [32, 305] on div at bounding box center [31, 307] width 10 height 10
click at [201, 509] on icon at bounding box center [199, 610] width 10 height 10
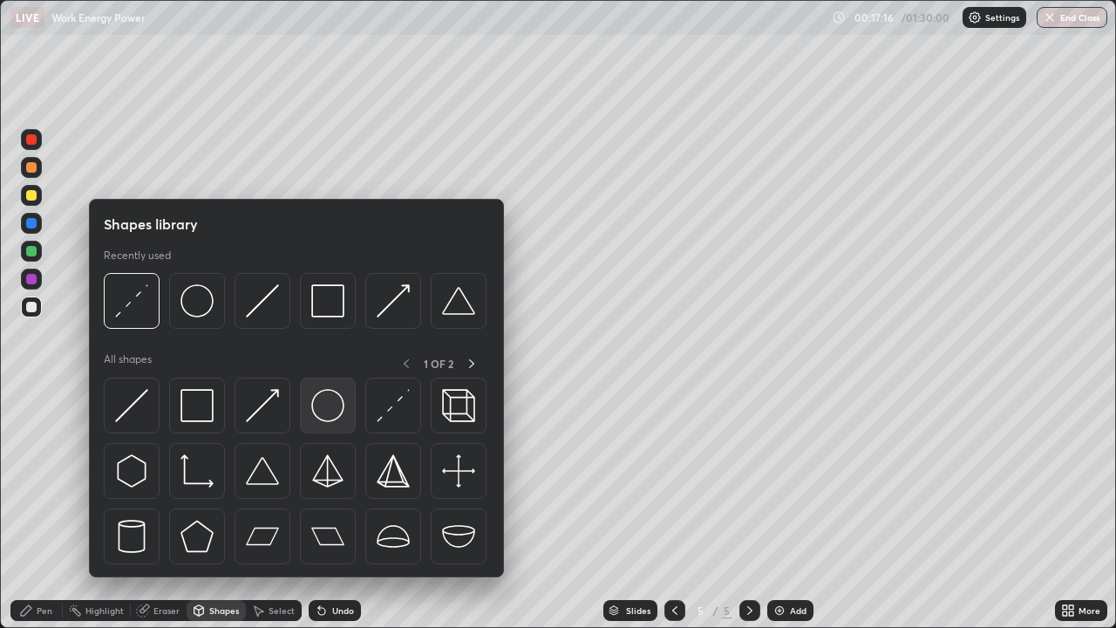
click at [322, 411] on img at bounding box center [327, 405] width 33 height 33
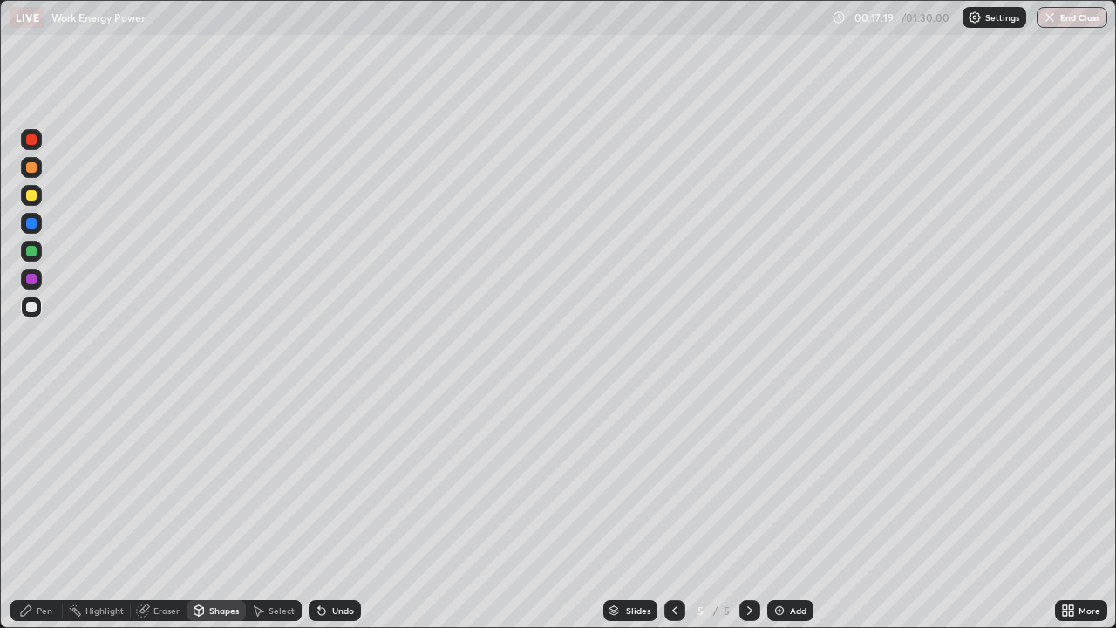
click at [334, 509] on div "Undo" at bounding box center [343, 610] width 22 height 9
click at [39, 251] on div at bounding box center [31, 251] width 21 height 21
click at [223, 509] on div "Shapes" at bounding box center [224, 610] width 30 height 9
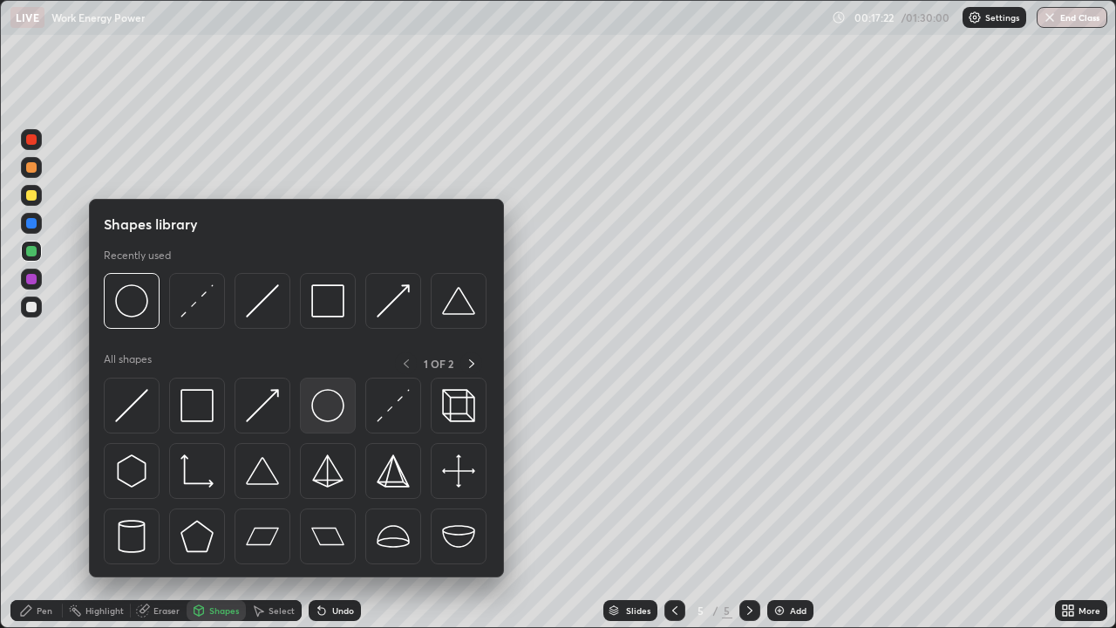
click at [329, 410] on img at bounding box center [327, 405] width 33 height 33
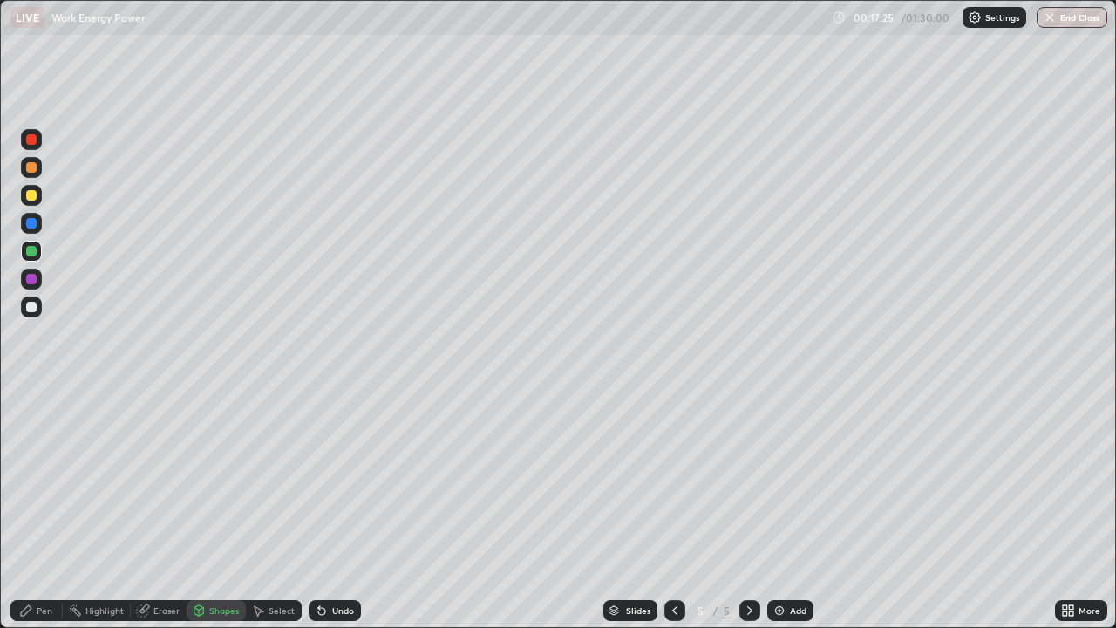
click at [42, 509] on div "Pen" at bounding box center [45, 610] width 16 height 9
click at [34, 221] on div at bounding box center [31, 223] width 10 height 10
click at [32, 194] on div at bounding box center [31, 195] width 10 height 10
click at [36, 166] on div at bounding box center [31, 167] width 10 height 10
click at [145, 509] on icon at bounding box center [142, 610] width 11 height 11
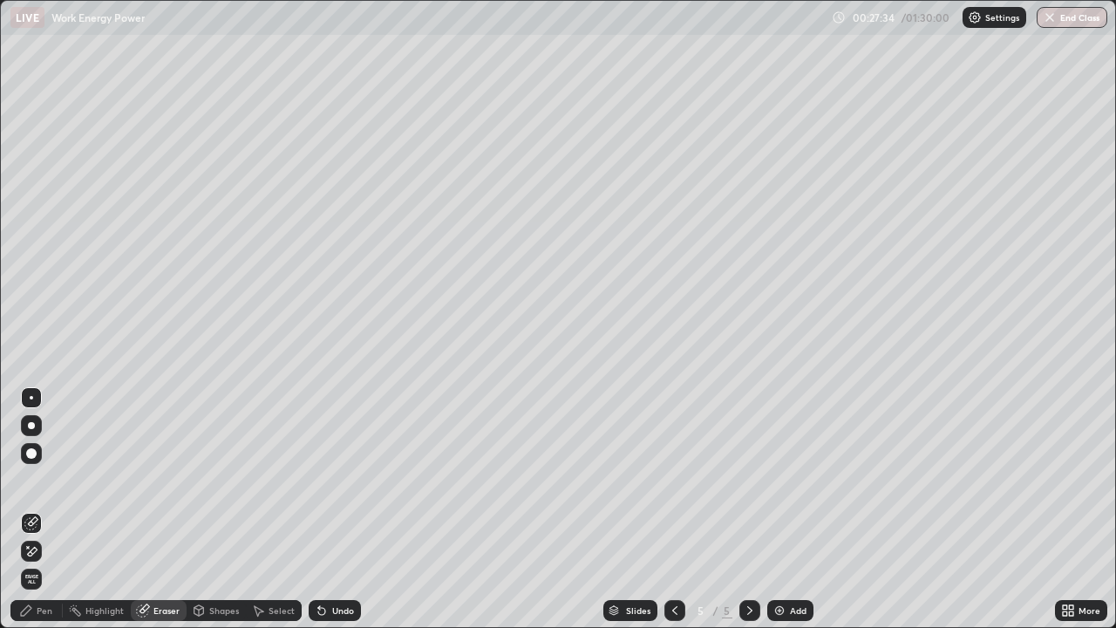
click at [39, 509] on div "Pen" at bounding box center [45, 610] width 16 height 9
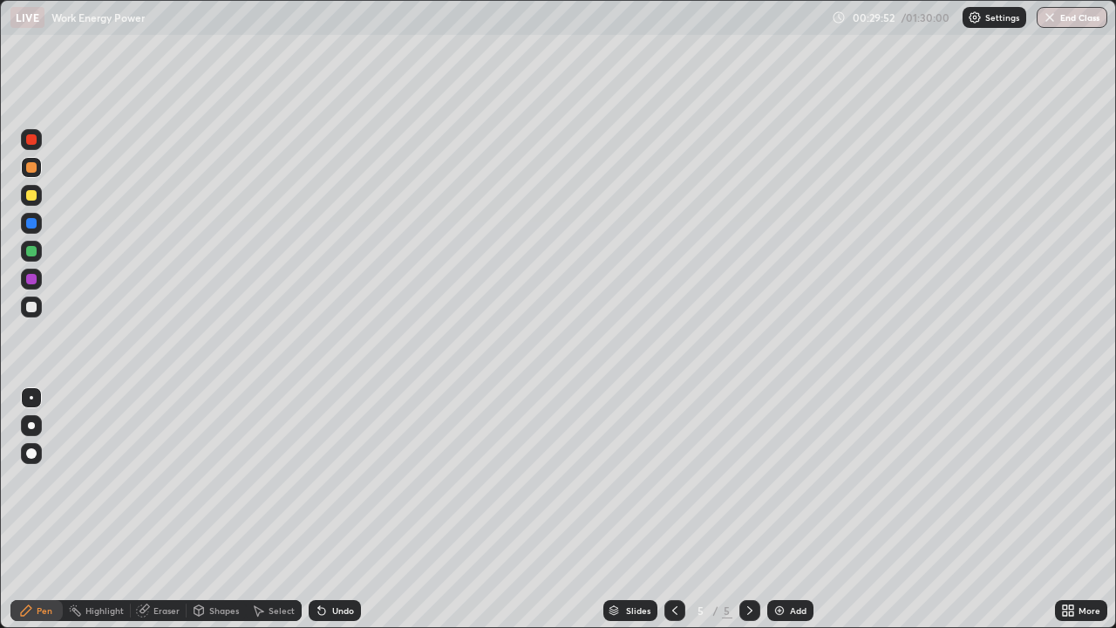
click at [740, 509] on div at bounding box center [749, 610] width 21 height 21
click at [786, 509] on div "Add" at bounding box center [790, 610] width 46 height 21
click at [200, 509] on icon at bounding box center [199, 610] width 10 height 10
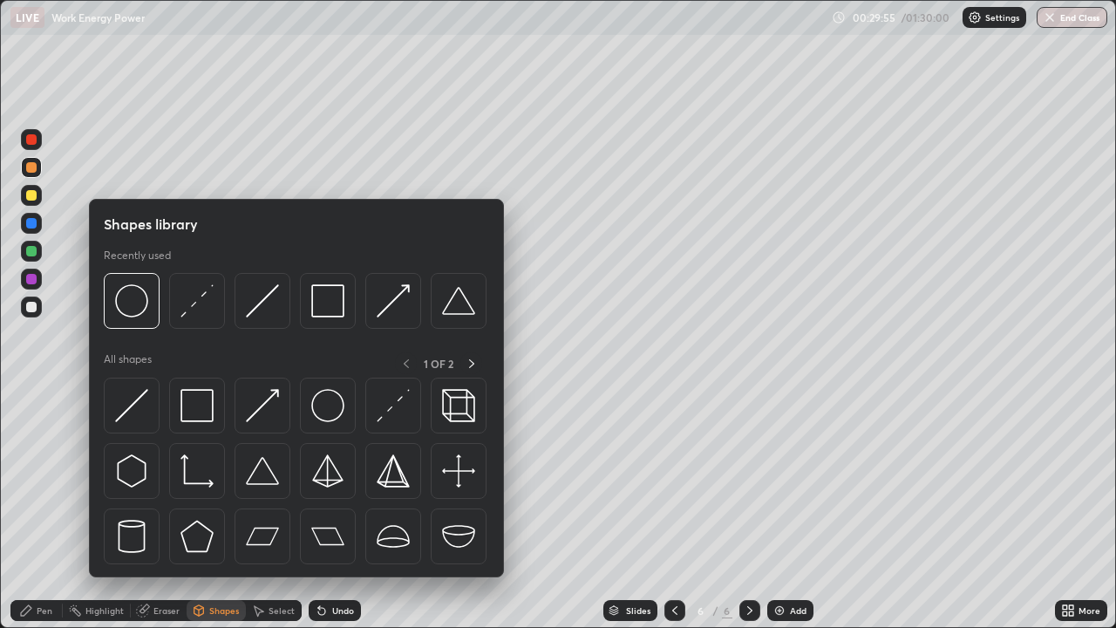
click at [32, 509] on icon at bounding box center [26, 610] width 14 height 14
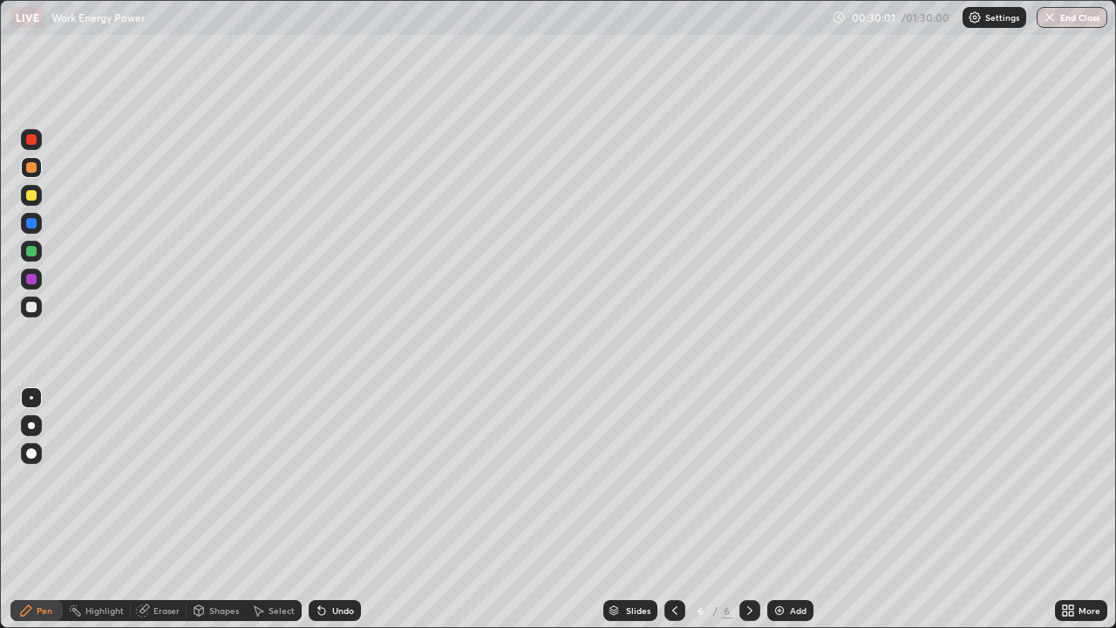
click at [225, 509] on div "Shapes" at bounding box center [224, 610] width 30 height 9
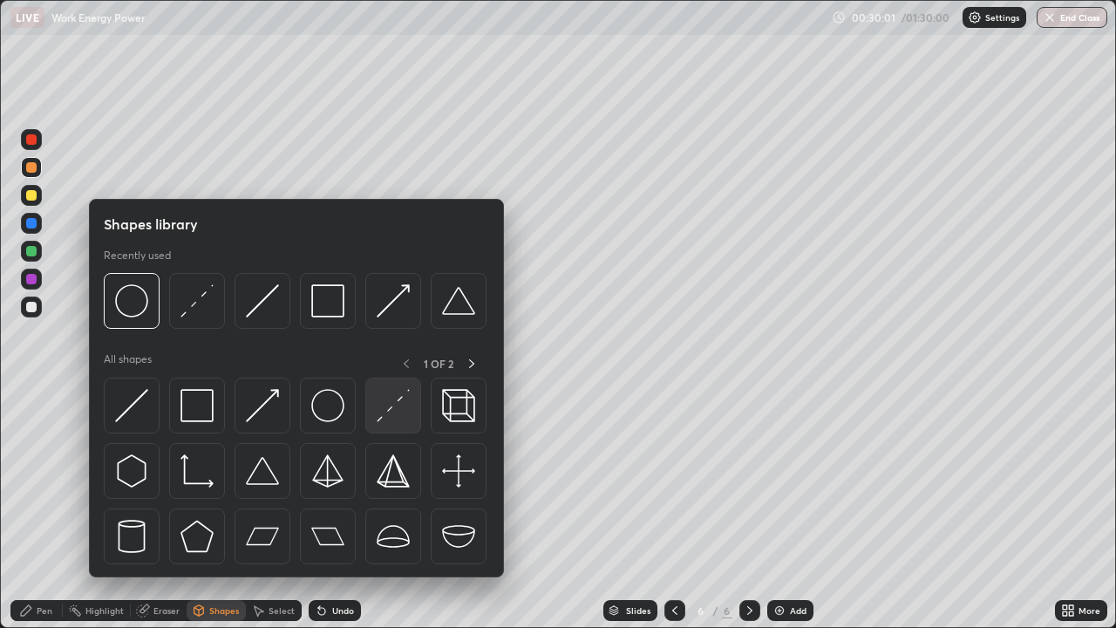
click at [391, 416] on img at bounding box center [393, 405] width 33 height 33
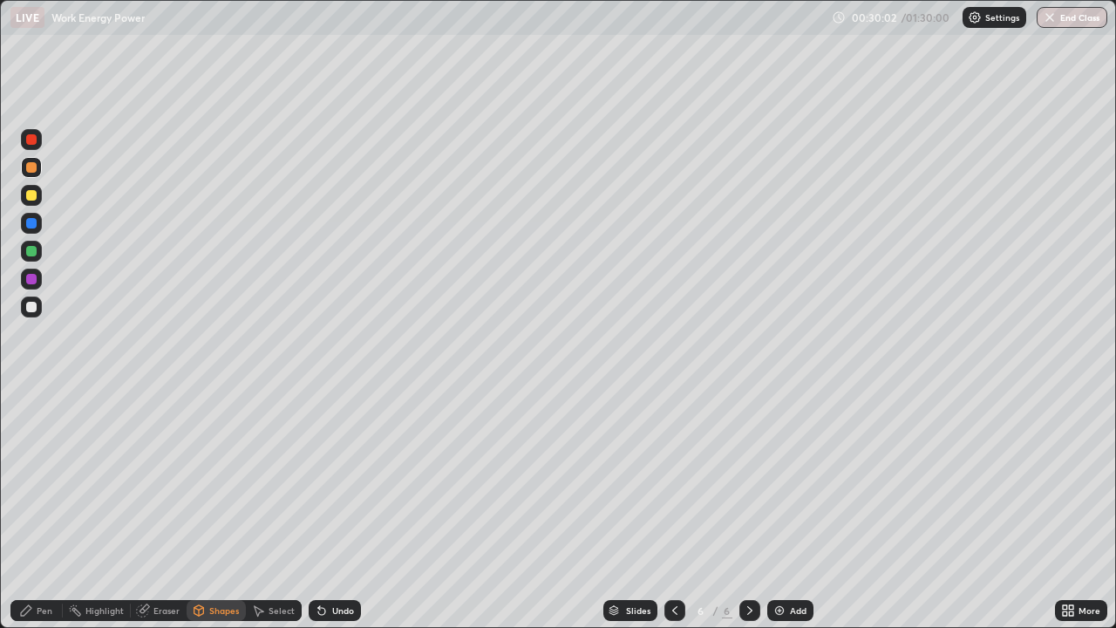
click at [37, 309] on div at bounding box center [31, 306] width 21 height 21
click at [40, 305] on div at bounding box center [31, 306] width 21 height 21
click at [32, 509] on icon at bounding box center [26, 610] width 14 height 14
click at [343, 509] on div "Undo" at bounding box center [343, 610] width 22 height 9
click at [334, 509] on div "Undo" at bounding box center [343, 610] width 22 height 9
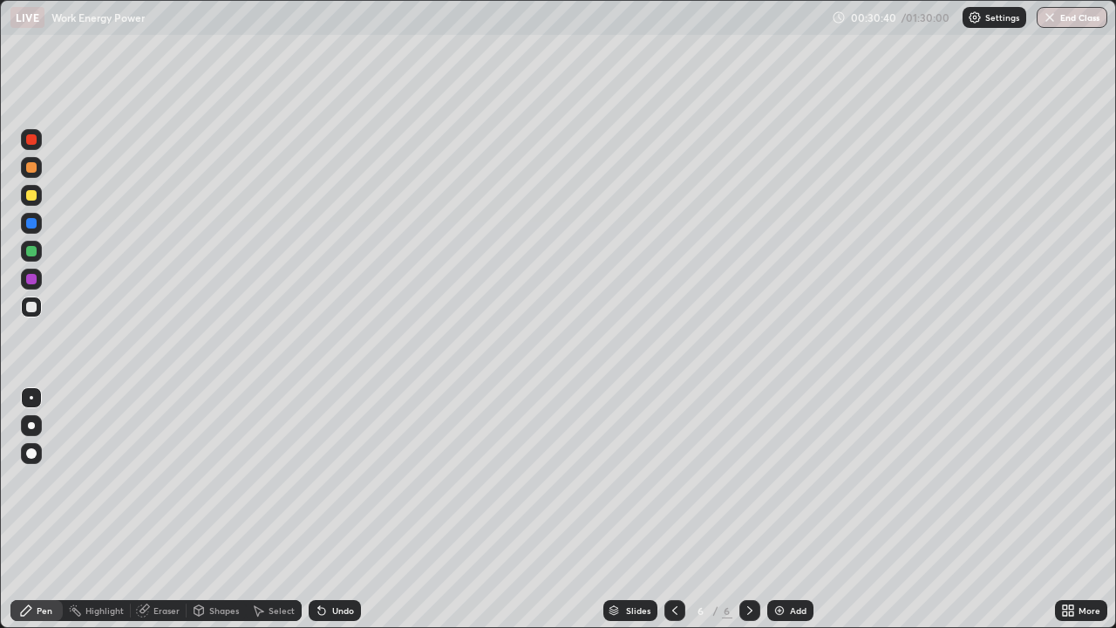
click at [36, 196] on div at bounding box center [31, 195] width 10 height 10
click at [38, 253] on div at bounding box center [31, 251] width 21 height 21
click at [748, 509] on icon at bounding box center [750, 610] width 14 height 14
click at [775, 509] on img at bounding box center [779, 610] width 14 height 14
click at [673, 509] on icon at bounding box center [675, 610] width 14 height 14
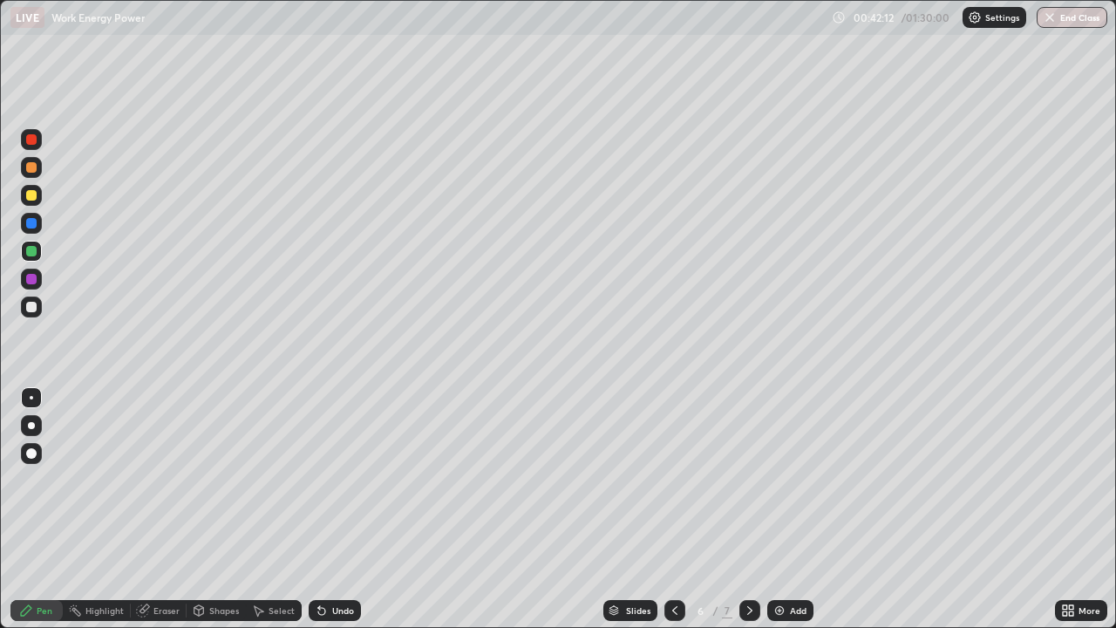
click at [748, 509] on icon at bounding box center [750, 610] width 14 height 14
click at [325, 509] on icon at bounding box center [322, 610] width 14 height 14
click at [40, 311] on div at bounding box center [31, 306] width 21 height 21
click at [674, 509] on icon at bounding box center [675, 610] width 14 height 14
click at [750, 509] on icon at bounding box center [750, 610] width 14 height 14
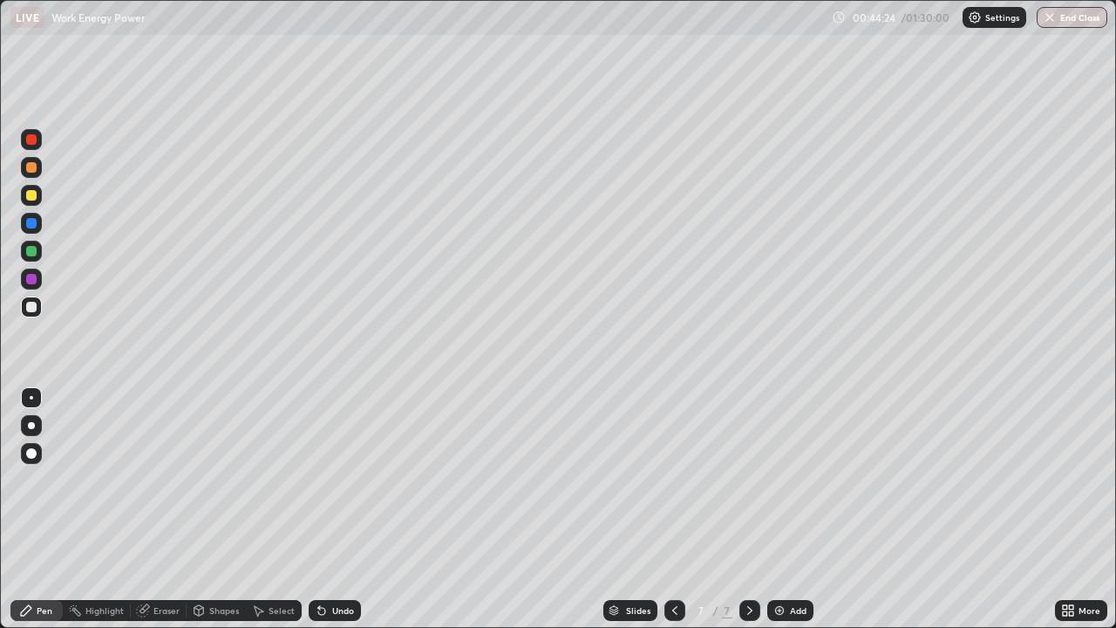
click at [37, 195] on div at bounding box center [31, 195] width 21 height 21
click at [33, 306] on div at bounding box center [31, 307] width 10 height 10
click at [748, 509] on icon at bounding box center [750, 610] width 14 height 14
click at [773, 509] on img at bounding box center [779, 610] width 14 height 14
click at [209, 509] on div "Shapes" at bounding box center [224, 610] width 30 height 9
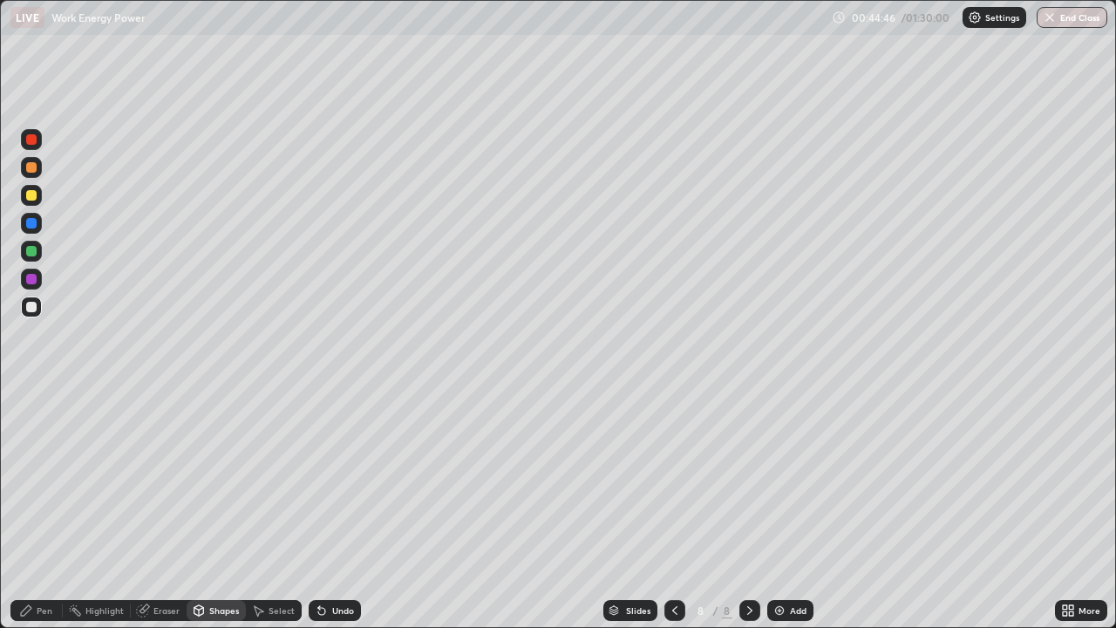
click at [327, 509] on div "Undo" at bounding box center [335, 610] width 52 height 21
click at [39, 509] on div "Pen" at bounding box center [45, 610] width 16 height 9
click at [37, 249] on div at bounding box center [31, 251] width 21 height 21
click at [212, 509] on div "Shapes" at bounding box center [224, 610] width 30 height 9
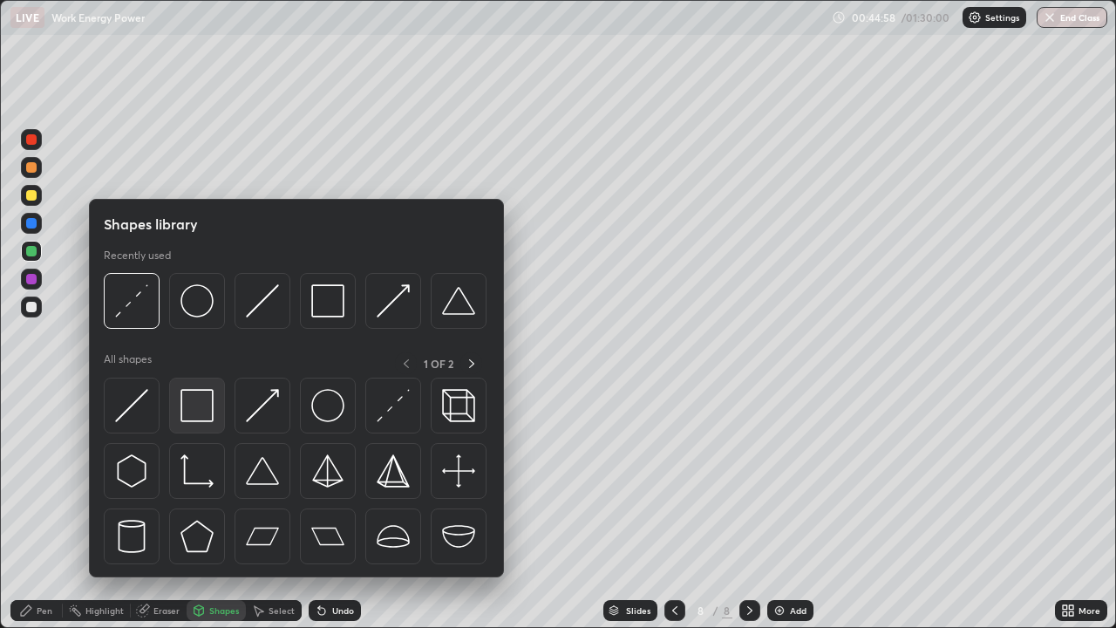
click at [197, 404] on img at bounding box center [196, 405] width 33 height 33
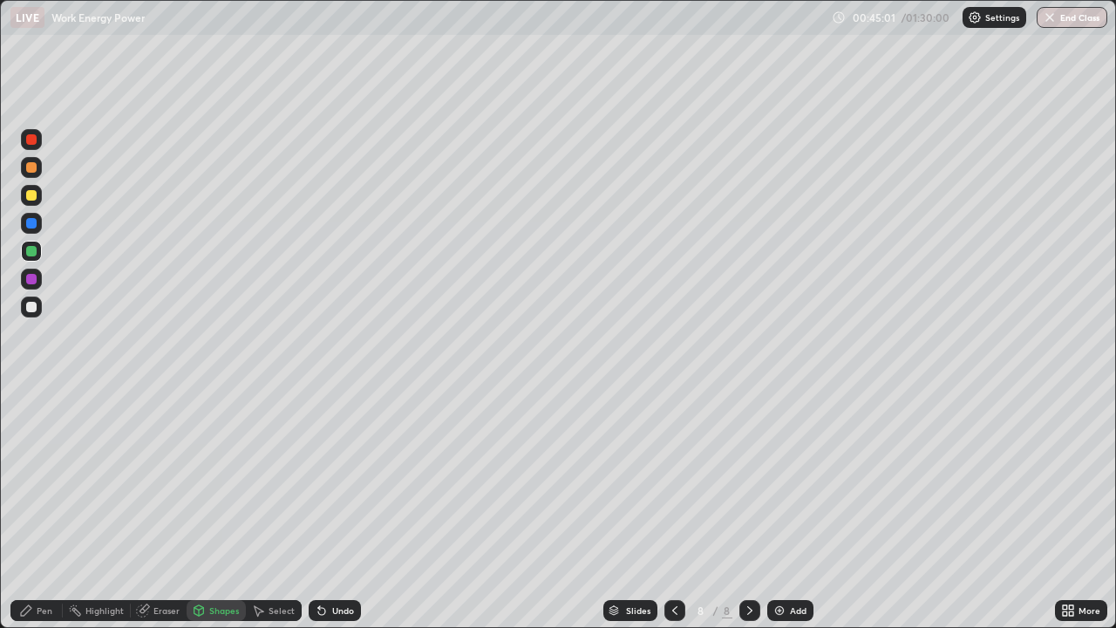
click at [32, 167] on div at bounding box center [31, 167] width 10 height 10
click at [31, 509] on icon at bounding box center [26, 610] width 14 height 14
click at [39, 306] on div at bounding box center [31, 306] width 21 height 21
click at [38, 247] on div at bounding box center [31, 251] width 21 height 21
click at [218, 509] on div "Shapes" at bounding box center [224, 610] width 30 height 9
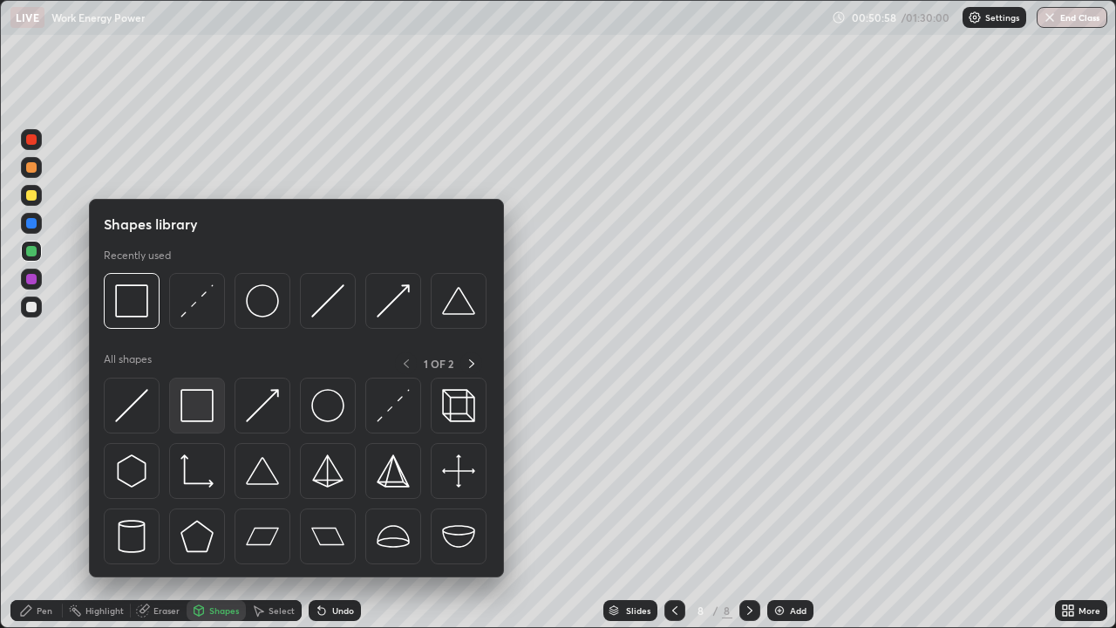
click at [209, 411] on img at bounding box center [196, 405] width 33 height 33
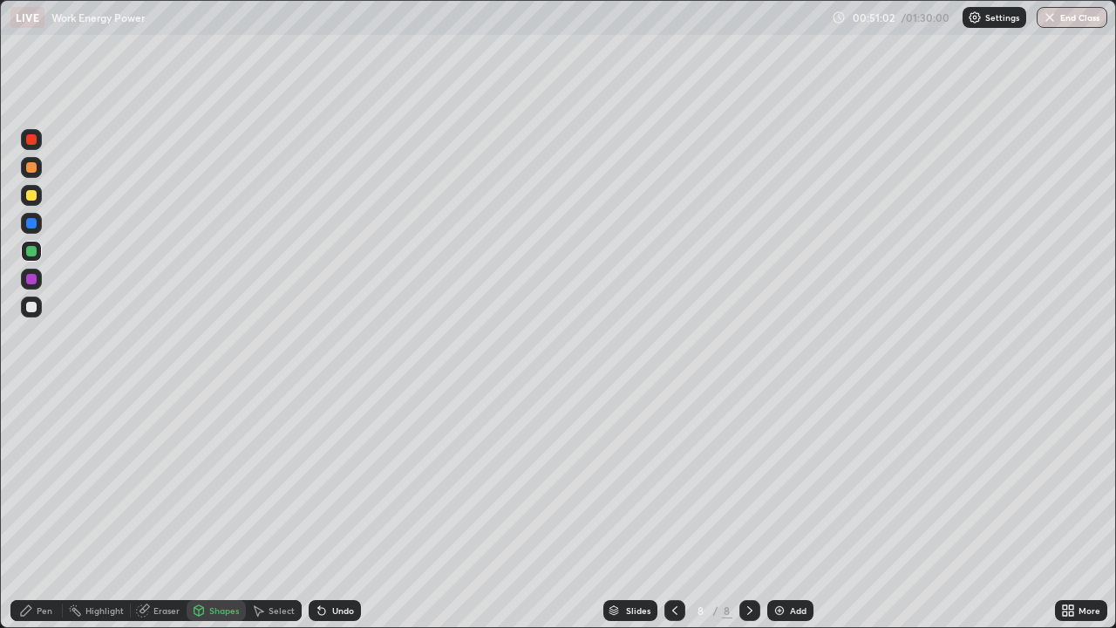
click at [48, 509] on div "Pen" at bounding box center [45, 610] width 16 height 9
click at [38, 200] on div at bounding box center [31, 195] width 21 height 21
click at [221, 509] on div "Shapes" at bounding box center [224, 610] width 30 height 9
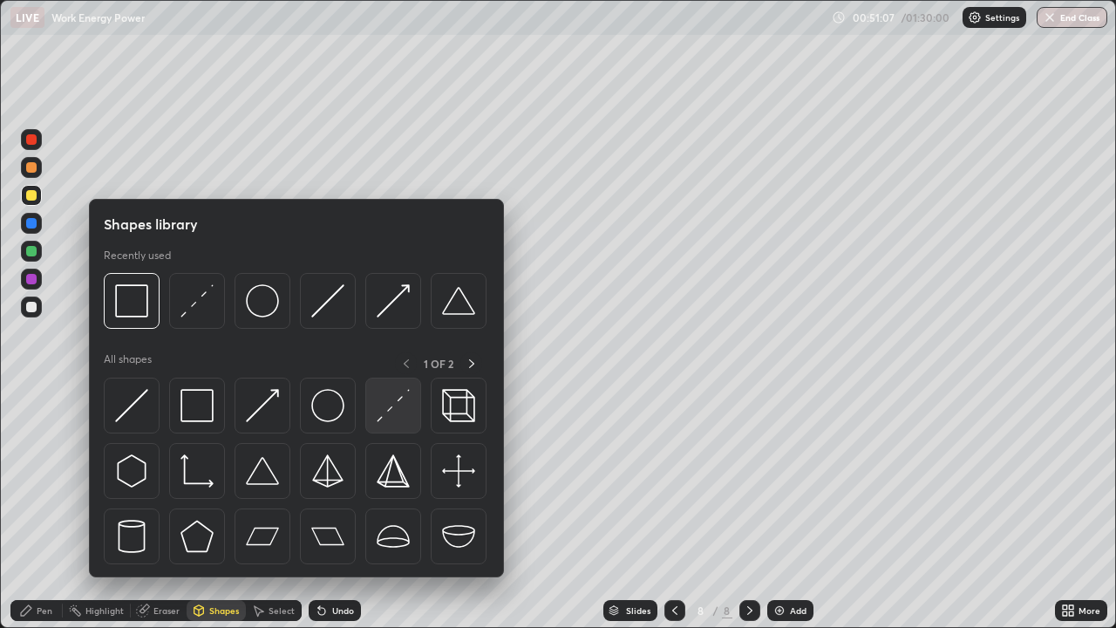
click at [392, 401] on img at bounding box center [393, 405] width 33 height 33
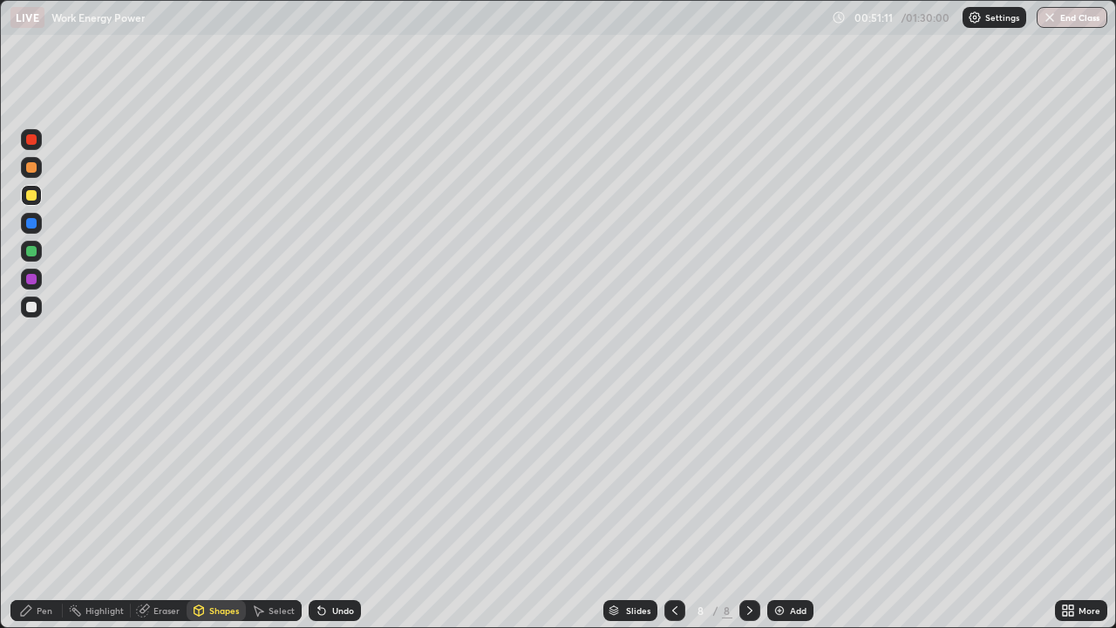
click at [45, 509] on div "Pen" at bounding box center [45, 610] width 16 height 9
click at [41, 170] on div at bounding box center [31, 167] width 21 height 21
click at [332, 509] on div "Undo" at bounding box center [343, 610] width 22 height 9
click at [335, 509] on div "Undo" at bounding box center [343, 610] width 22 height 9
click at [328, 509] on div "Undo" at bounding box center [335, 610] width 52 height 21
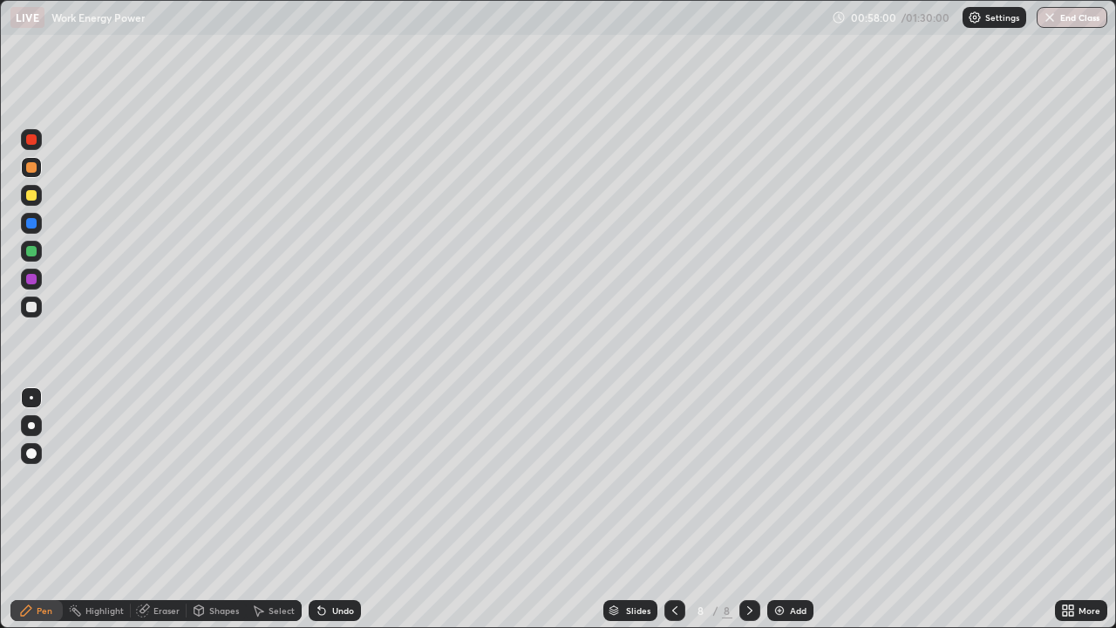
click at [746, 509] on icon at bounding box center [750, 610] width 14 height 14
click at [773, 509] on img at bounding box center [779, 610] width 14 height 14
click at [338, 509] on div "Undo" at bounding box center [343, 610] width 22 height 9
click at [326, 509] on icon at bounding box center [322, 610] width 14 height 14
click at [325, 509] on icon at bounding box center [322, 610] width 14 height 14
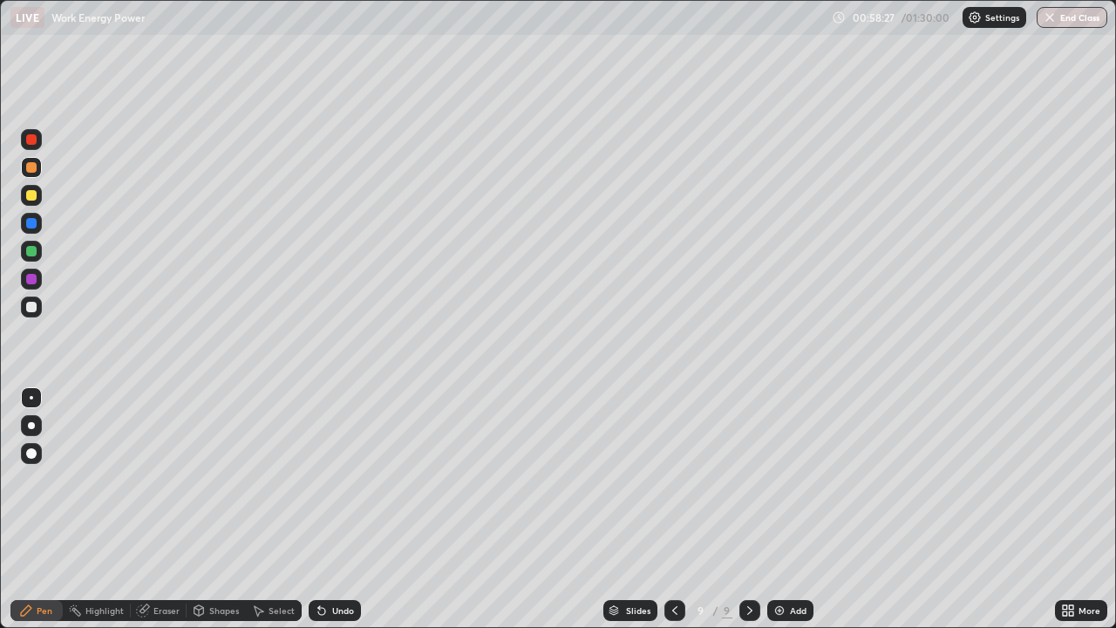
click at [332, 509] on div "Undo" at bounding box center [343, 610] width 22 height 9
click at [328, 509] on div "Undo" at bounding box center [335, 610] width 52 height 21
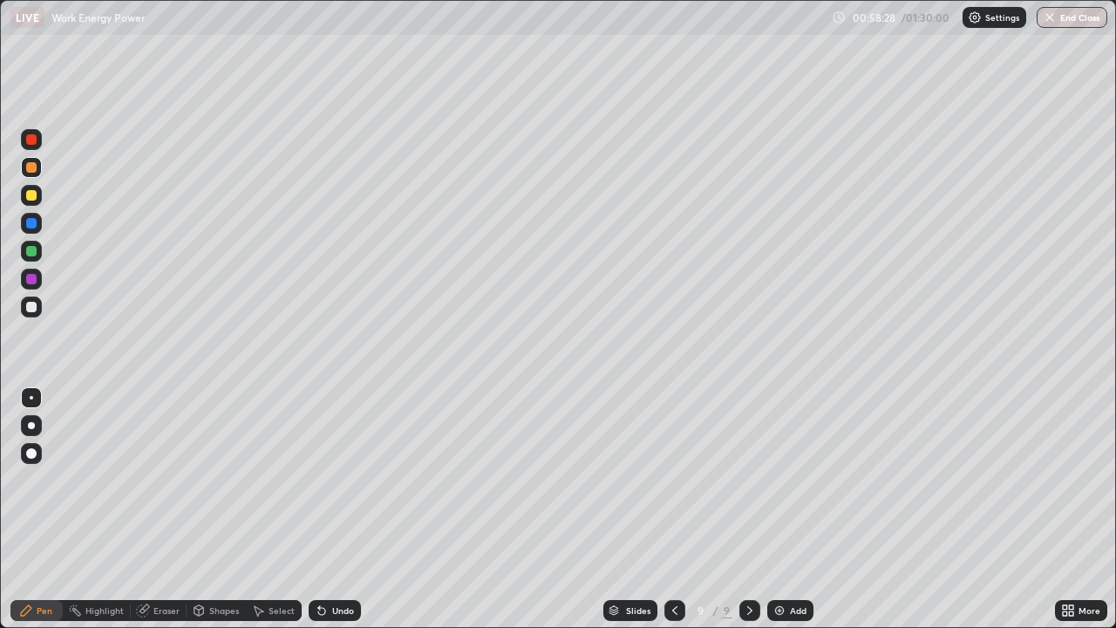
click at [332, 509] on div "Undo" at bounding box center [343, 610] width 22 height 9
click at [328, 509] on div "Undo" at bounding box center [335, 610] width 52 height 21
click at [326, 509] on icon at bounding box center [322, 610] width 14 height 14
click at [332, 509] on div "Undo" at bounding box center [343, 610] width 22 height 9
click at [331, 509] on div "Undo" at bounding box center [335, 610] width 52 height 21
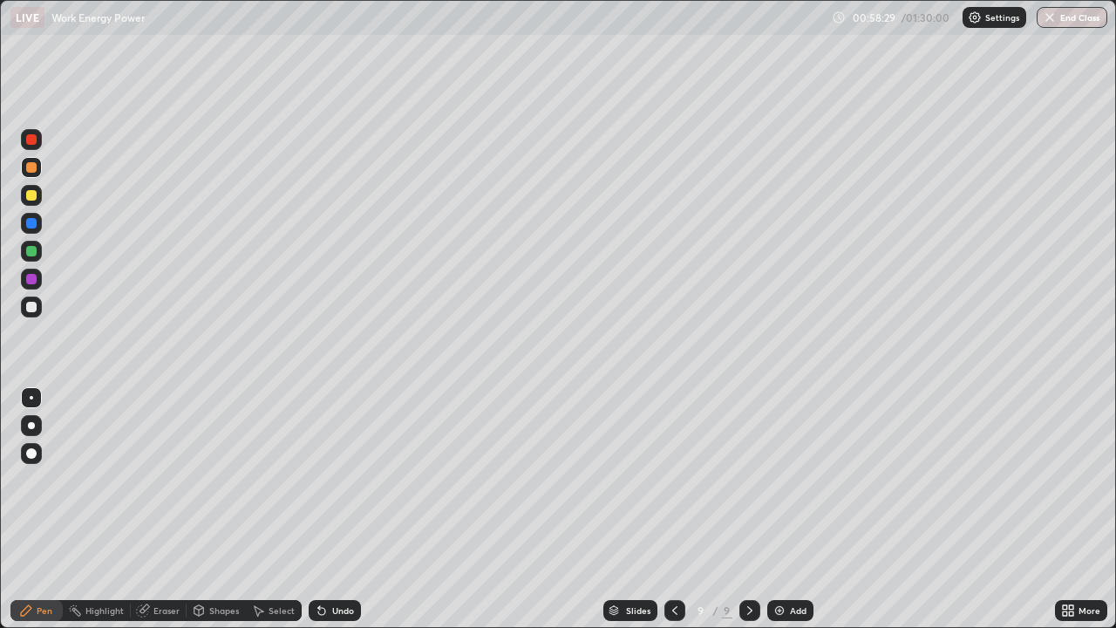
click at [329, 509] on div "Undo" at bounding box center [335, 610] width 52 height 21
click at [328, 509] on div "Undo" at bounding box center [335, 610] width 52 height 21
click at [38, 307] on div at bounding box center [31, 306] width 21 height 21
click at [335, 509] on div "Undo" at bounding box center [343, 610] width 22 height 9
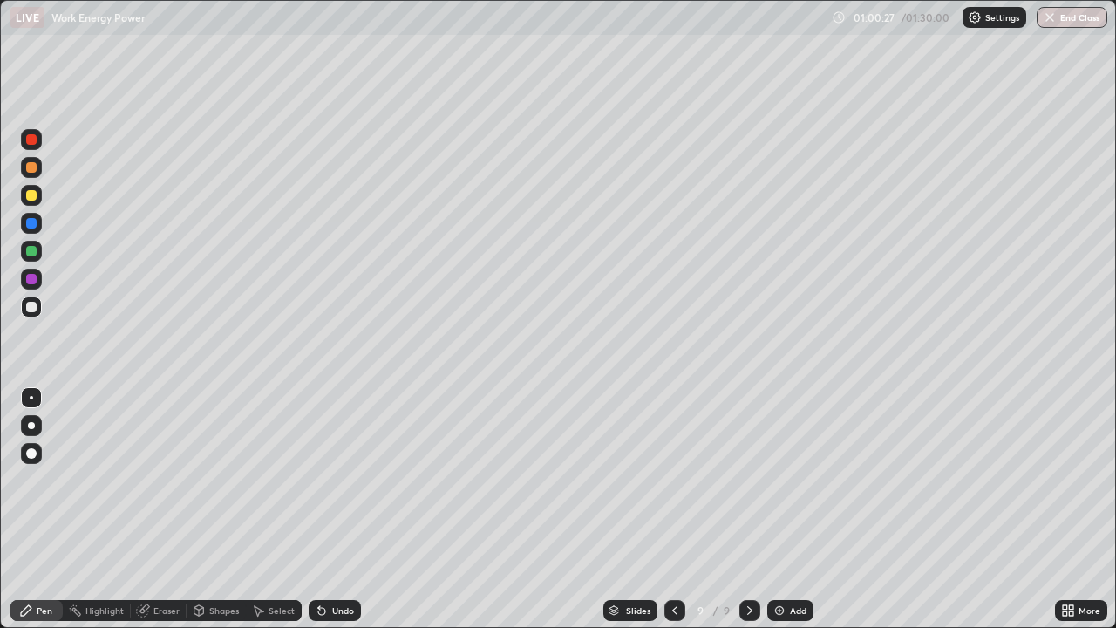
click at [336, 509] on div "Undo" at bounding box center [343, 610] width 22 height 9
click at [328, 509] on div "Undo" at bounding box center [335, 610] width 52 height 21
click at [32, 251] on div at bounding box center [31, 251] width 10 height 10
click at [336, 509] on div "Undo" at bounding box center [343, 610] width 22 height 9
click at [673, 509] on icon at bounding box center [675, 610] width 14 height 14
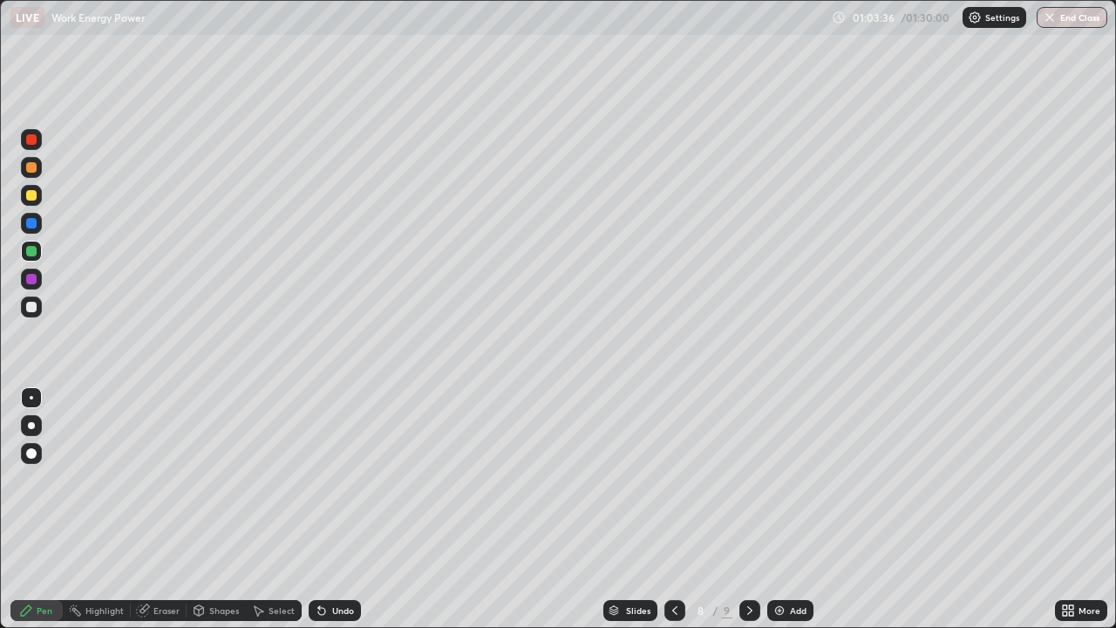
click at [744, 509] on div at bounding box center [749, 610] width 21 height 21
click at [745, 509] on div at bounding box center [749, 610] width 21 height 21
click at [749, 509] on icon at bounding box center [750, 610] width 14 height 14
click at [777, 509] on img at bounding box center [779, 610] width 14 height 14
click at [209, 509] on div "Shapes" at bounding box center [224, 610] width 30 height 9
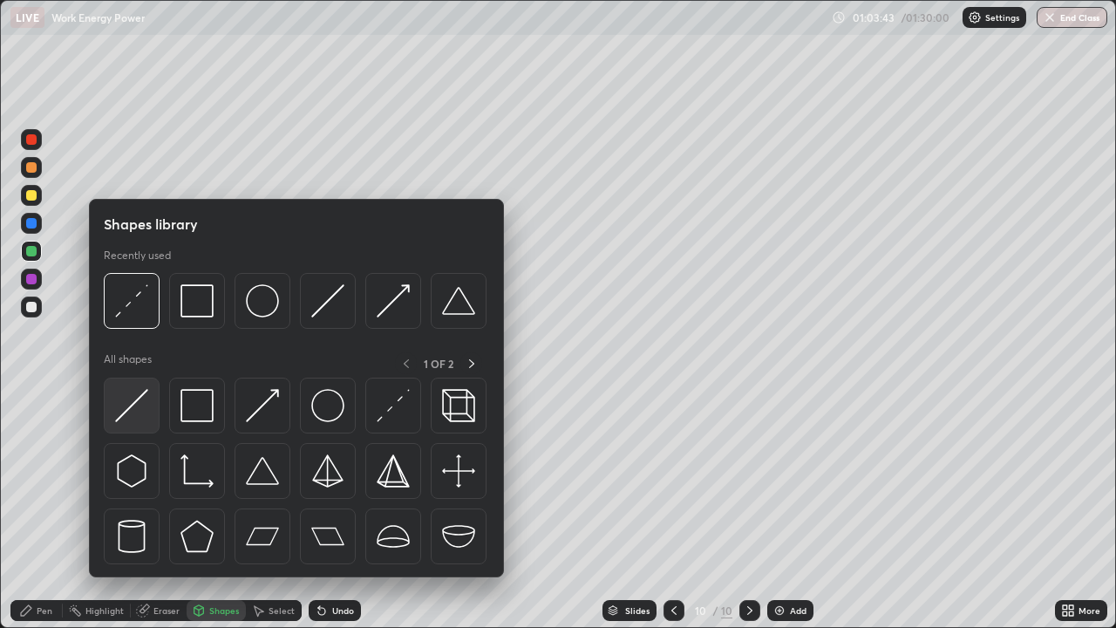
click at [136, 403] on img at bounding box center [131, 405] width 33 height 33
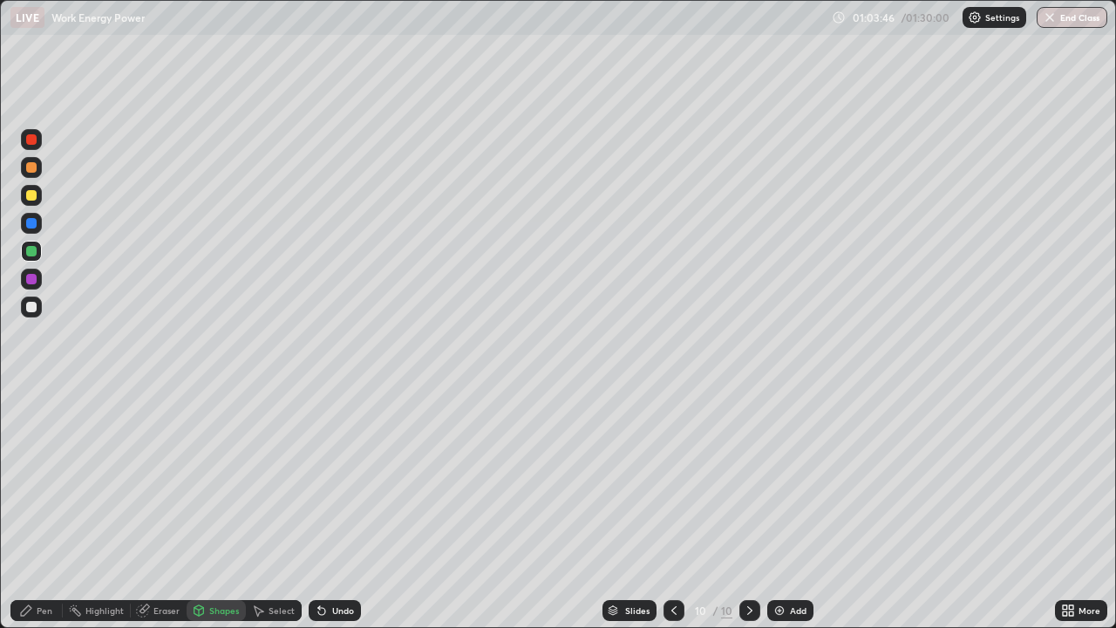
click at [38, 309] on div at bounding box center [31, 306] width 21 height 21
click at [203, 509] on icon at bounding box center [199, 610] width 14 height 14
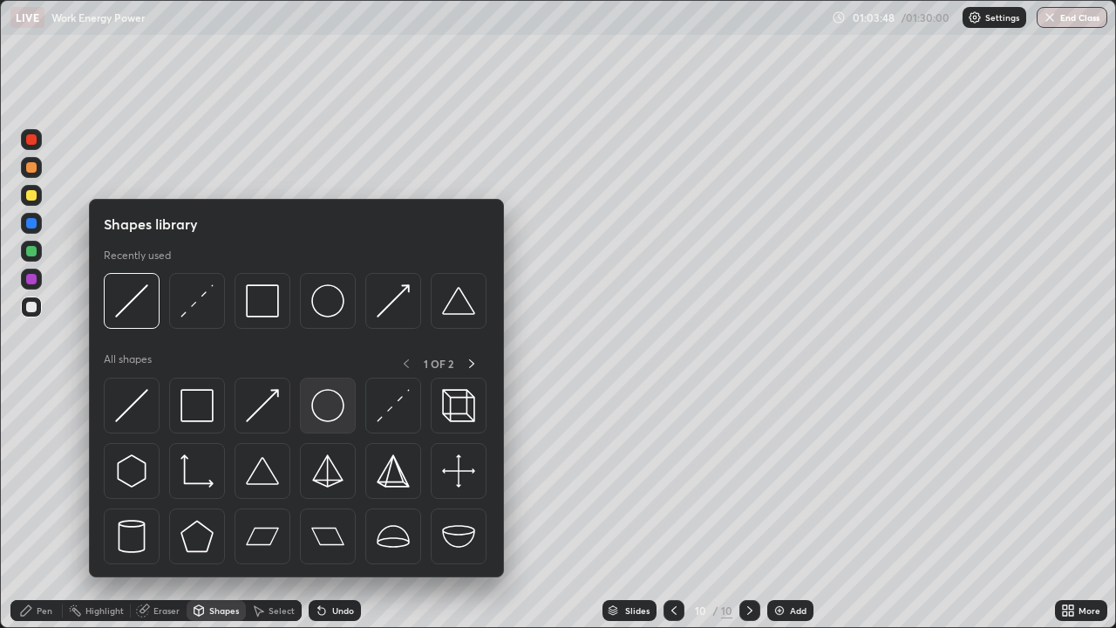
click at [325, 411] on img at bounding box center [327, 405] width 33 height 33
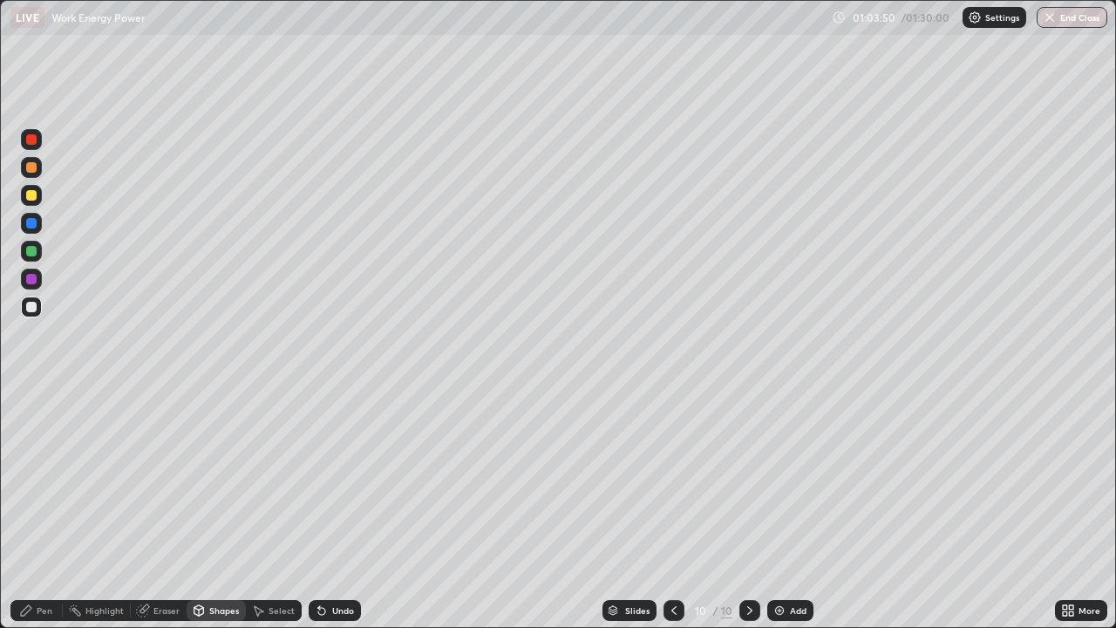
click at [38, 166] on div at bounding box center [31, 167] width 21 height 21
click at [44, 509] on div "Pen" at bounding box center [45, 610] width 16 height 9
click at [40, 191] on div at bounding box center [31, 195] width 21 height 21
click at [201, 509] on icon at bounding box center [199, 610] width 10 height 10
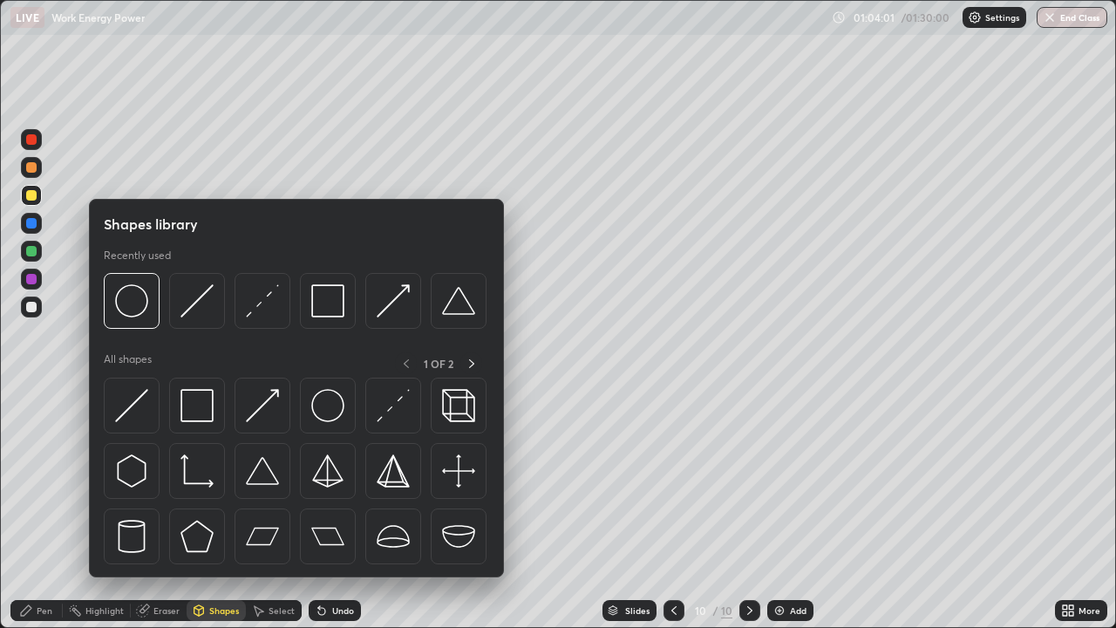
click at [204, 509] on icon at bounding box center [199, 610] width 14 height 14
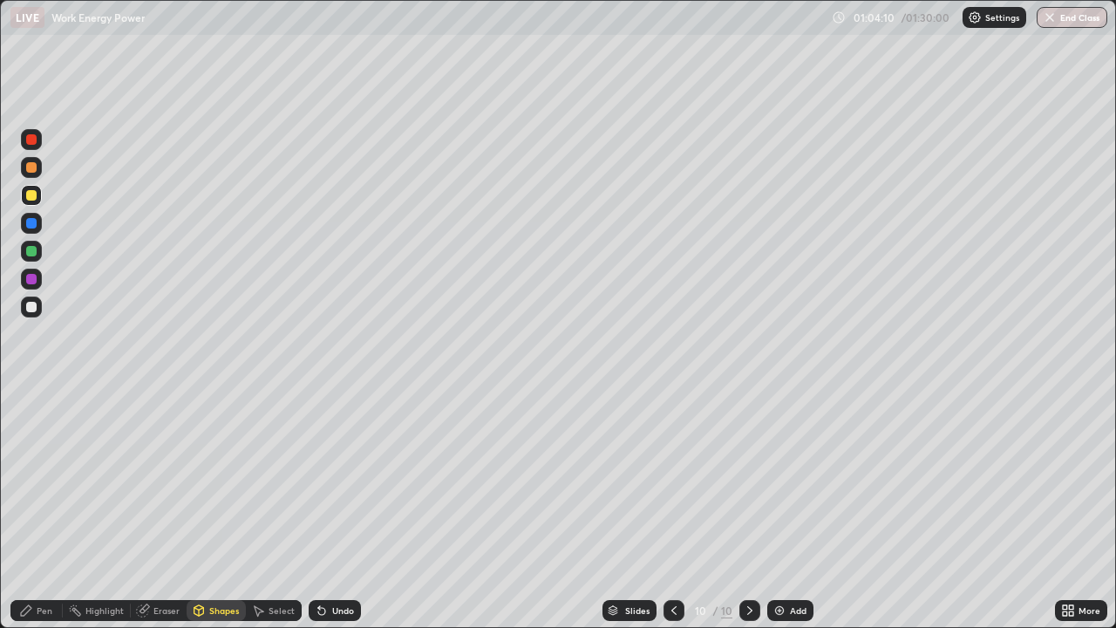
click at [40, 309] on div at bounding box center [31, 306] width 21 height 21
click at [32, 139] on div at bounding box center [31, 139] width 10 height 10
click at [213, 509] on div "Shapes" at bounding box center [216, 610] width 59 height 21
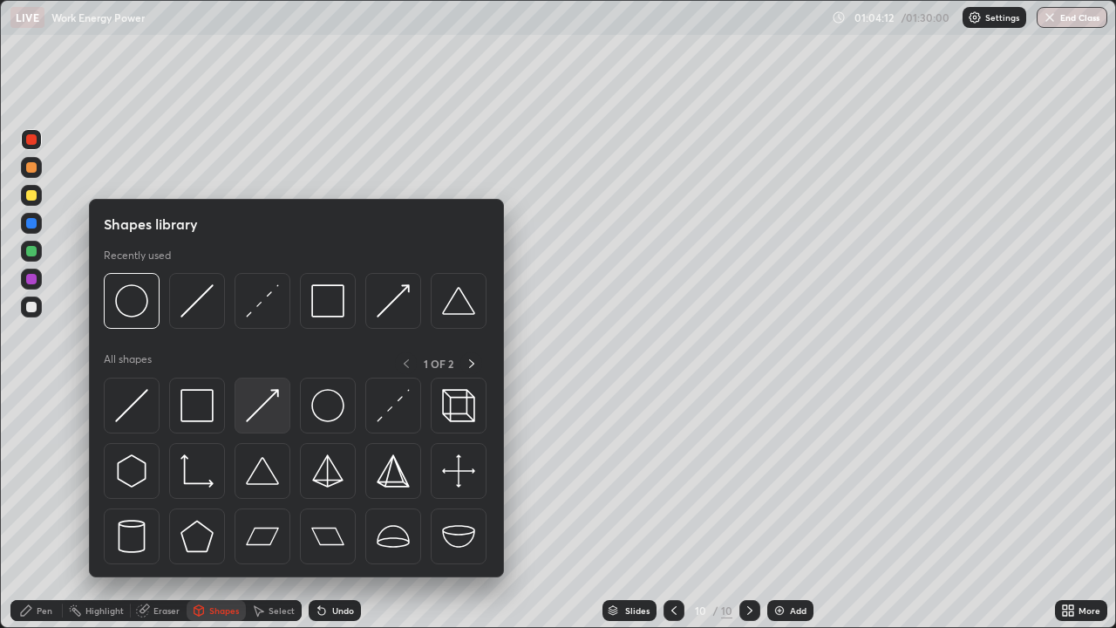
click at [259, 413] on img at bounding box center [262, 405] width 33 height 33
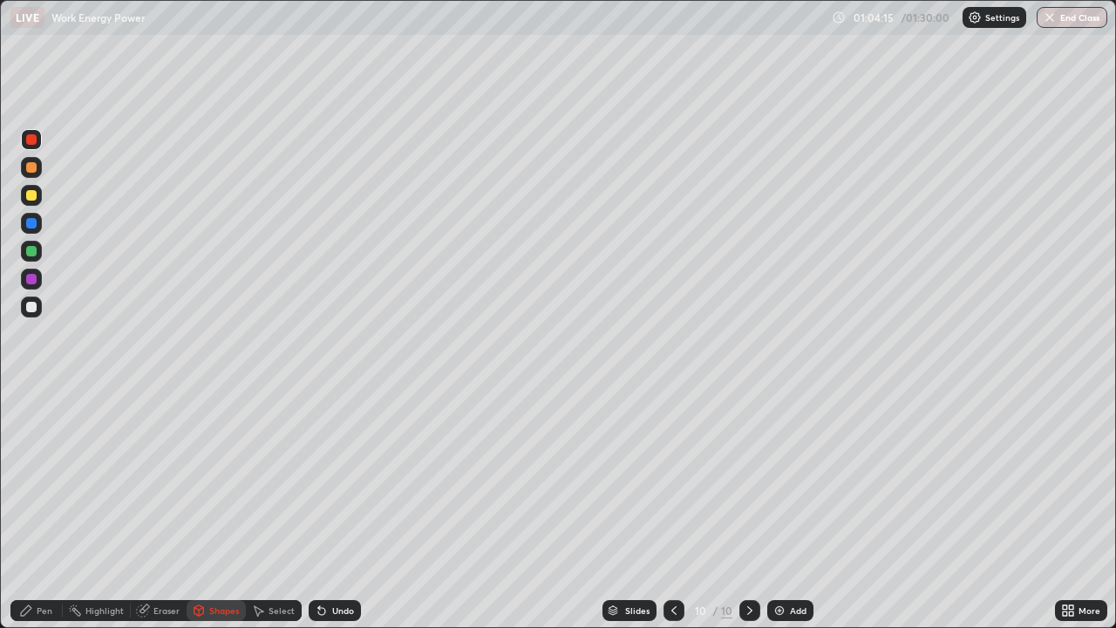
click at [41, 302] on div at bounding box center [31, 306] width 21 height 21
click at [53, 509] on div "Pen" at bounding box center [36, 610] width 52 height 21
click at [327, 509] on div "Undo" at bounding box center [335, 610] width 52 height 21
click at [332, 509] on div "Undo" at bounding box center [343, 610] width 22 height 9
click at [211, 509] on div "Shapes" at bounding box center [224, 610] width 30 height 9
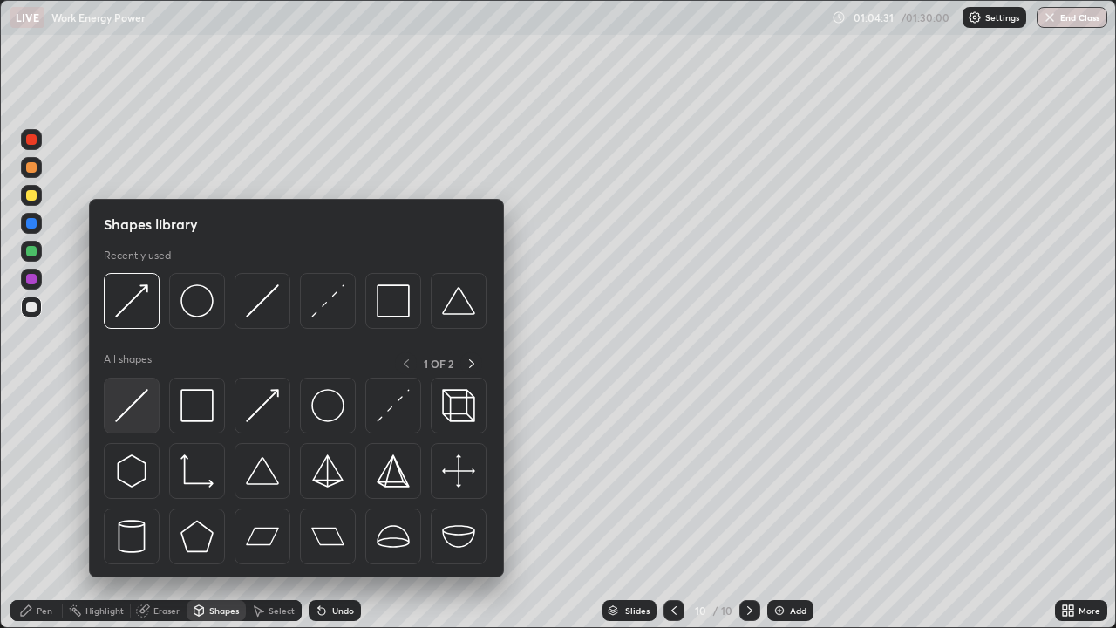
click at [139, 406] on img at bounding box center [131, 405] width 33 height 33
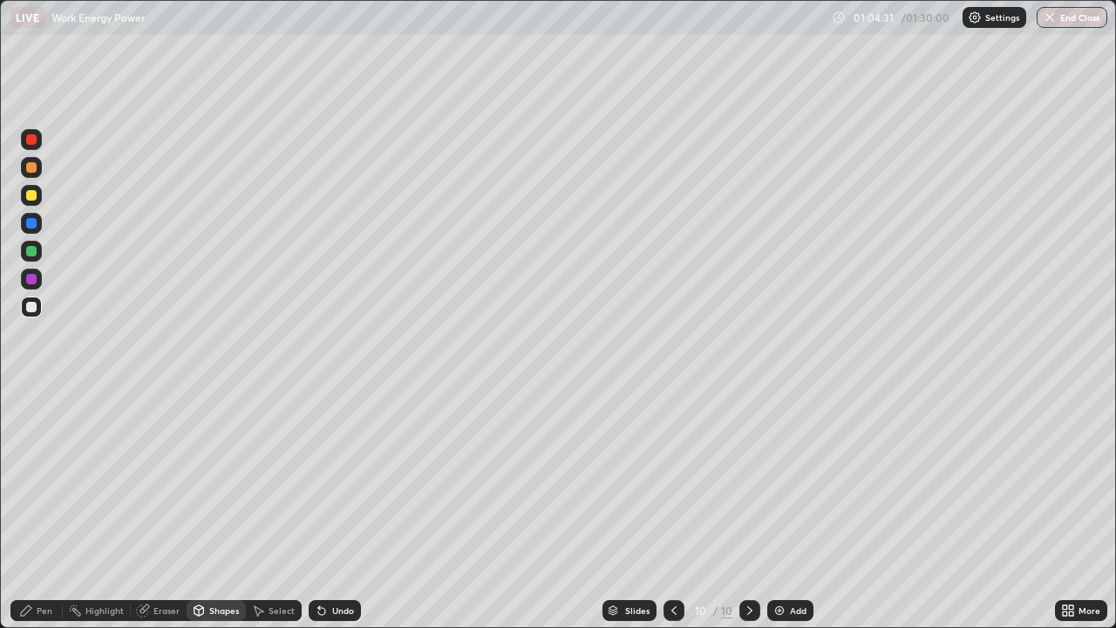
click at [39, 255] on div at bounding box center [31, 251] width 21 height 21
click at [221, 509] on div "Shapes" at bounding box center [224, 610] width 30 height 9
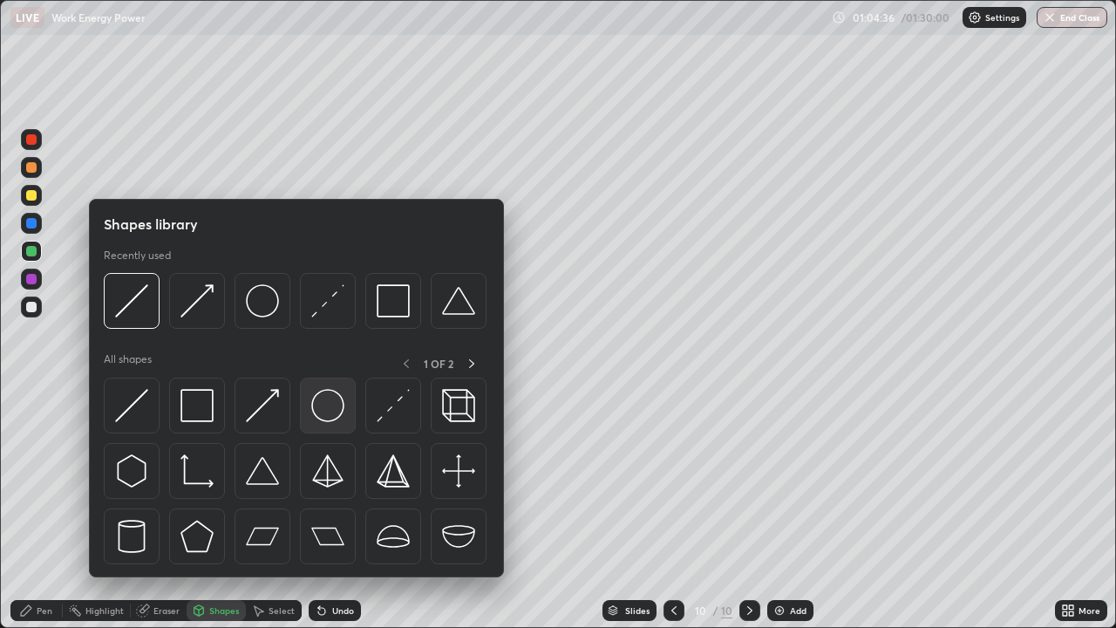
click at [324, 411] on img at bounding box center [327, 405] width 33 height 33
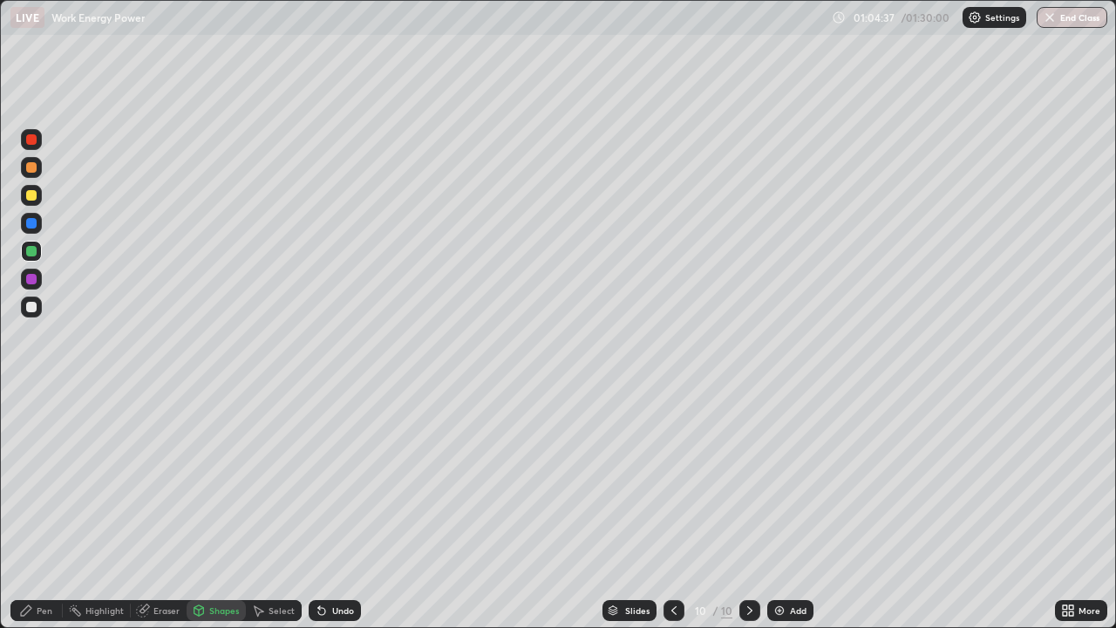
click at [38, 309] on div at bounding box center [31, 306] width 21 height 21
click at [37, 509] on div "Pen" at bounding box center [45, 610] width 16 height 9
click at [32, 223] on div at bounding box center [31, 223] width 10 height 10
click at [198, 509] on icon at bounding box center [199, 608] width 10 height 3
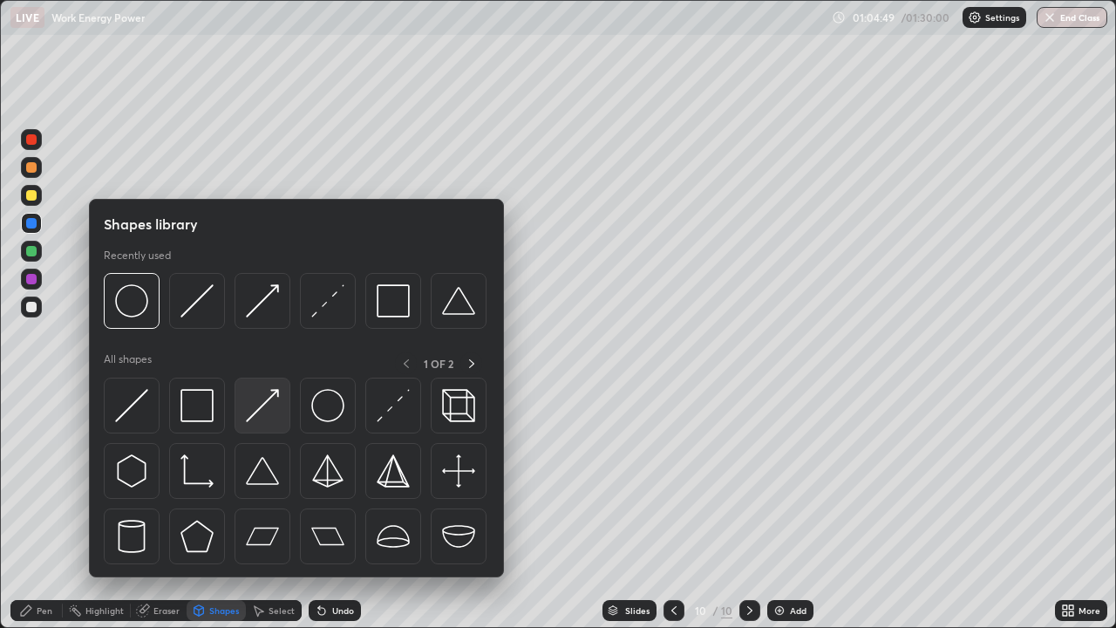
click at [275, 414] on img at bounding box center [262, 405] width 33 height 33
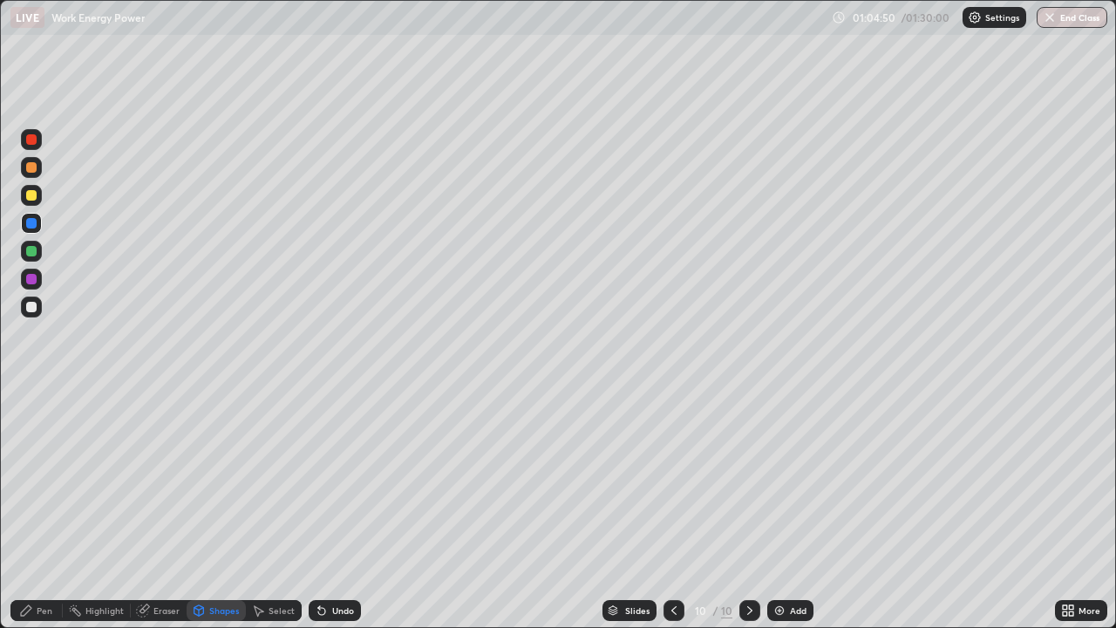
click at [40, 145] on div at bounding box center [31, 139] width 21 height 21
click at [43, 509] on div "Pen" at bounding box center [45, 610] width 16 height 9
click at [33, 276] on div at bounding box center [31, 279] width 10 height 10
click at [336, 509] on div "Undo" at bounding box center [343, 610] width 22 height 9
click at [333, 509] on div "Undo" at bounding box center [343, 610] width 22 height 9
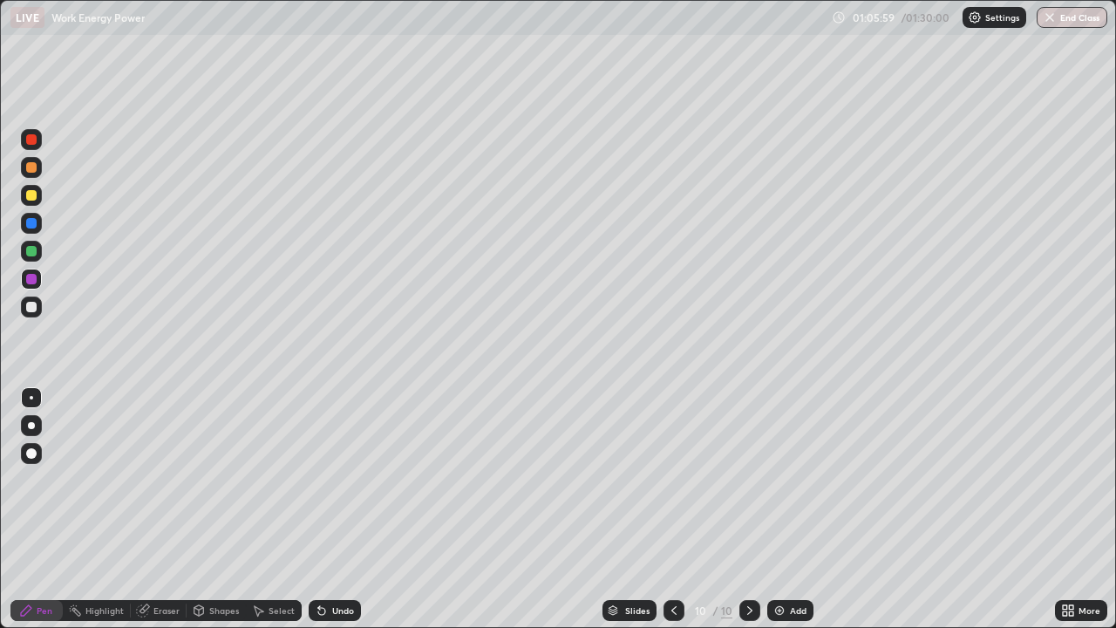
click at [335, 509] on div "Undo" at bounding box center [343, 610] width 22 height 9
click at [327, 509] on div "Undo" at bounding box center [335, 610] width 52 height 21
click at [38, 309] on div at bounding box center [31, 306] width 21 height 21
click at [54, 509] on div "Pen" at bounding box center [36, 610] width 52 height 21
click at [1063, 509] on icon at bounding box center [1064, 613] width 4 height 4
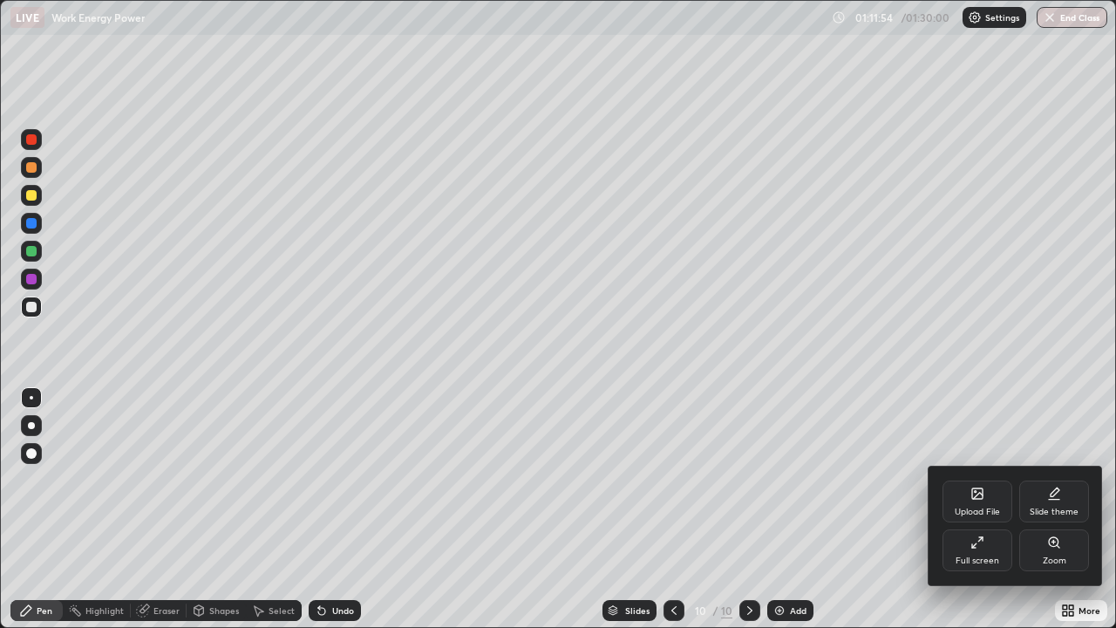
click at [987, 509] on div "Full screen" at bounding box center [977, 550] width 70 height 42
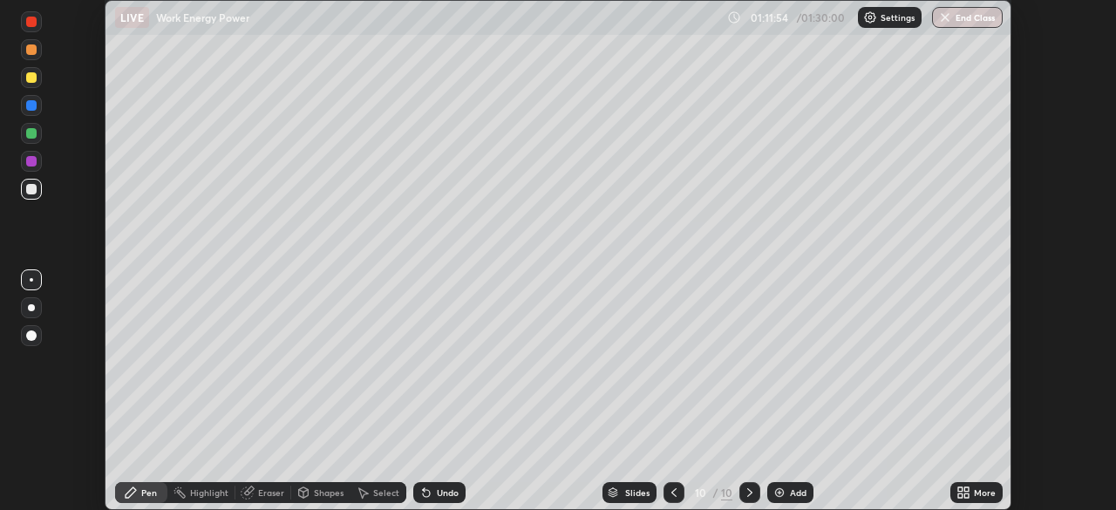
scroll to position [86649, 86043]
click at [981, 15] on button "End Class" at bounding box center [967, 17] width 71 height 21
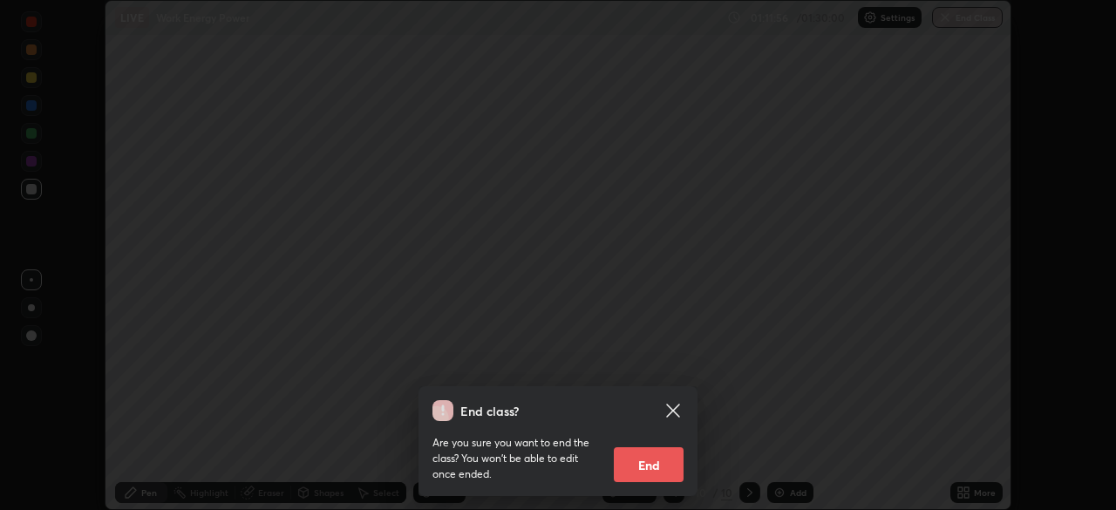
click at [660, 449] on button "End" at bounding box center [649, 464] width 70 height 35
